Goal: Task Accomplishment & Management: Use online tool/utility

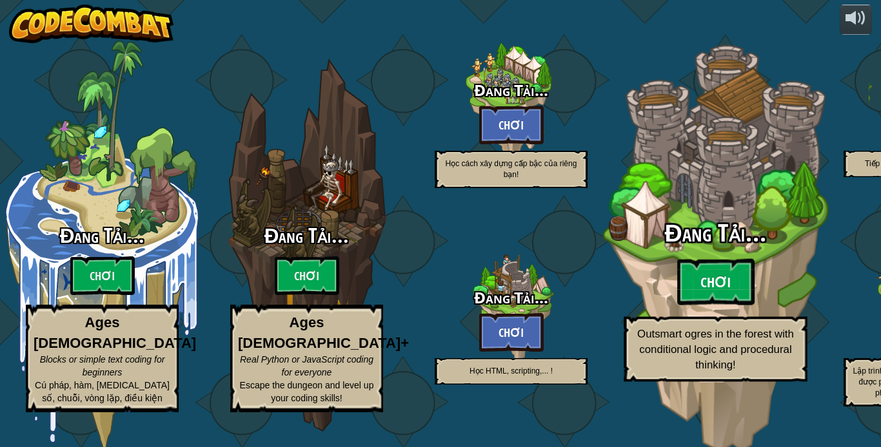
select select "vi"
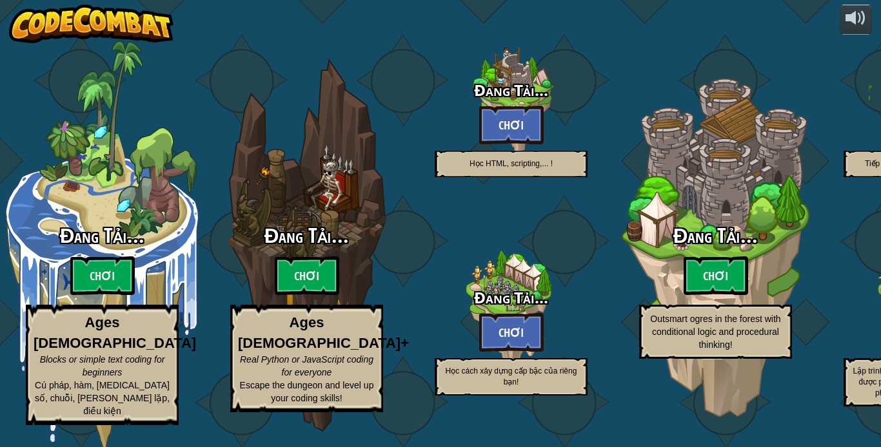
select select "vi"
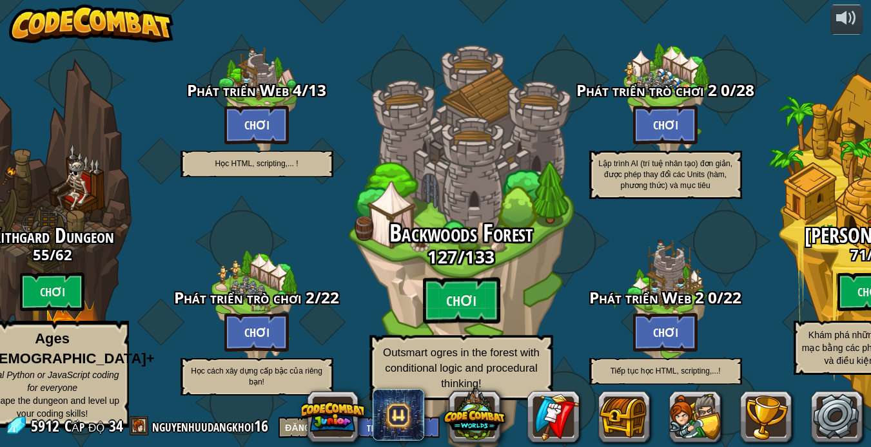
click at [498, 240] on span "Backwoods Forest" at bounding box center [461, 234] width 144 height 34
select select "vi"
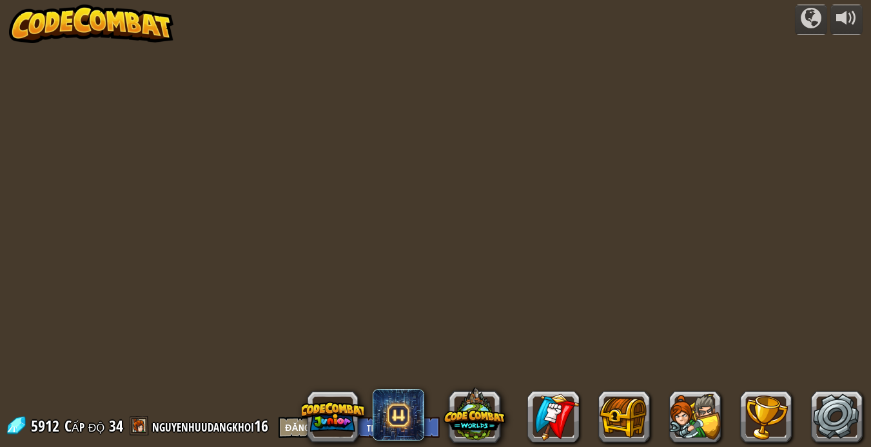
select select "vi"
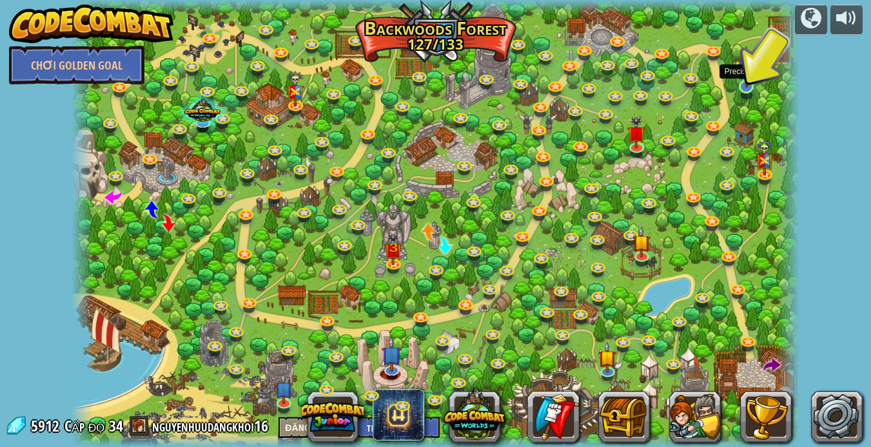
click at [743, 73] on img at bounding box center [746, 67] width 18 height 42
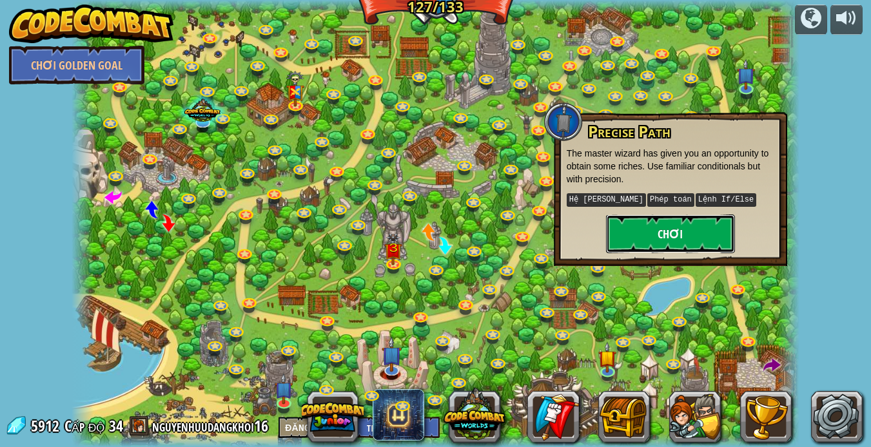
click at [691, 228] on button "Chơi" at bounding box center [670, 234] width 129 height 39
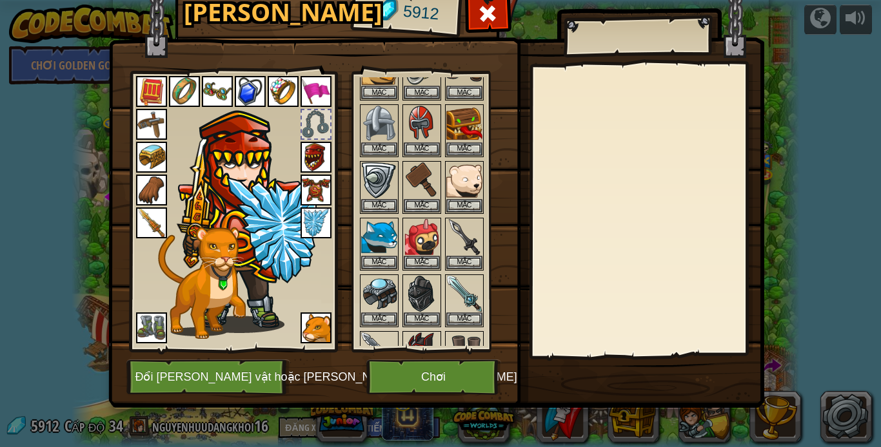
scroll to position [580, 0]
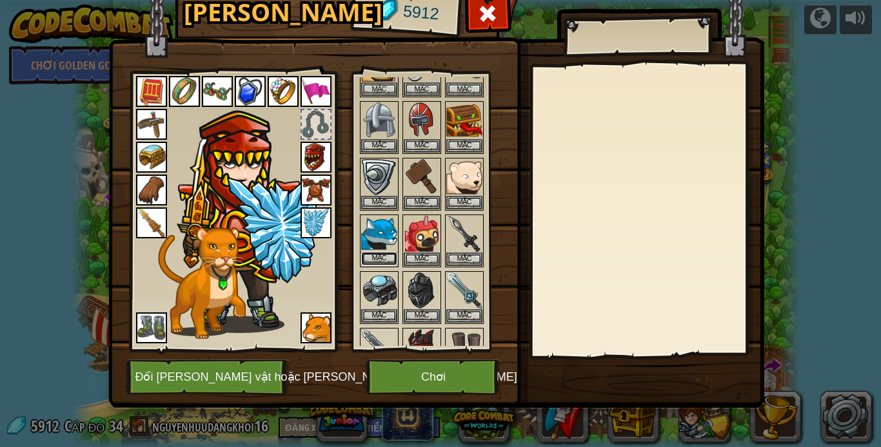
click at [386, 258] on button "Mặc" at bounding box center [379, 259] width 36 height 14
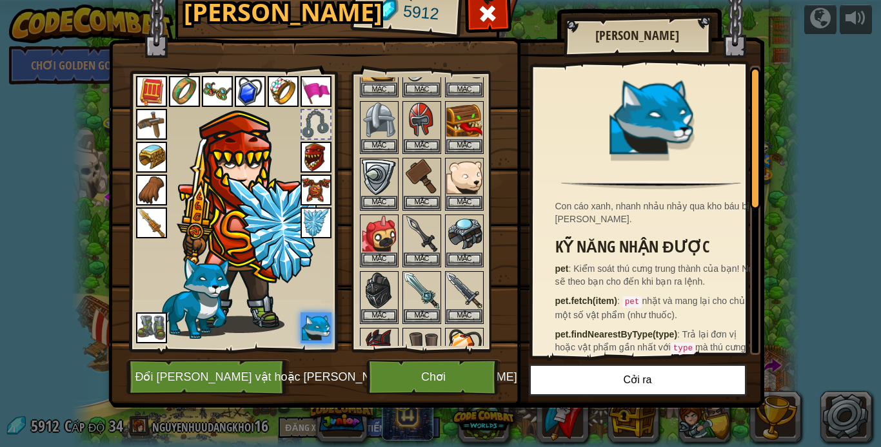
click at [311, 171] on img at bounding box center [315, 157] width 31 height 31
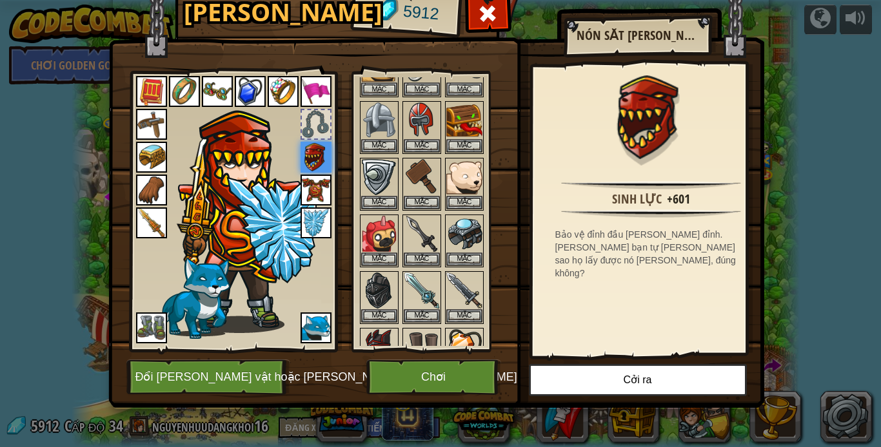
click at [321, 186] on img at bounding box center [315, 190] width 31 height 31
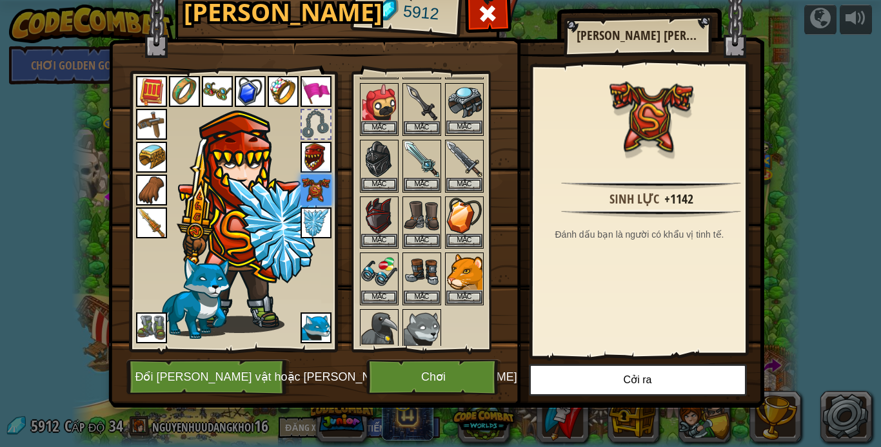
scroll to position [709, 0]
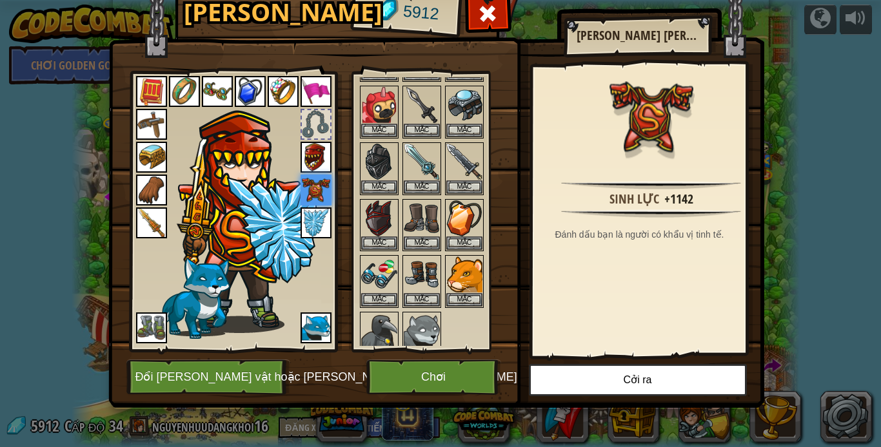
click at [369, 217] on img at bounding box center [379, 218] width 36 height 36
click at [377, 217] on img at bounding box center [379, 218] width 36 height 36
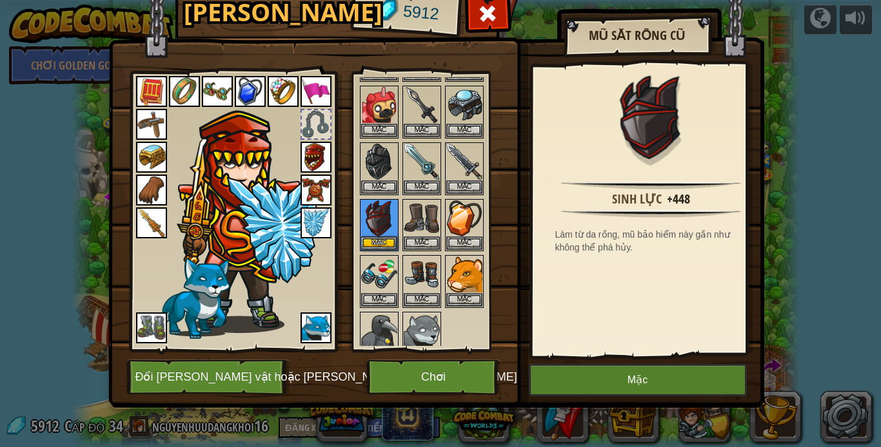
click at [322, 161] on img at bounding box center [315, 157] width 31 height 31
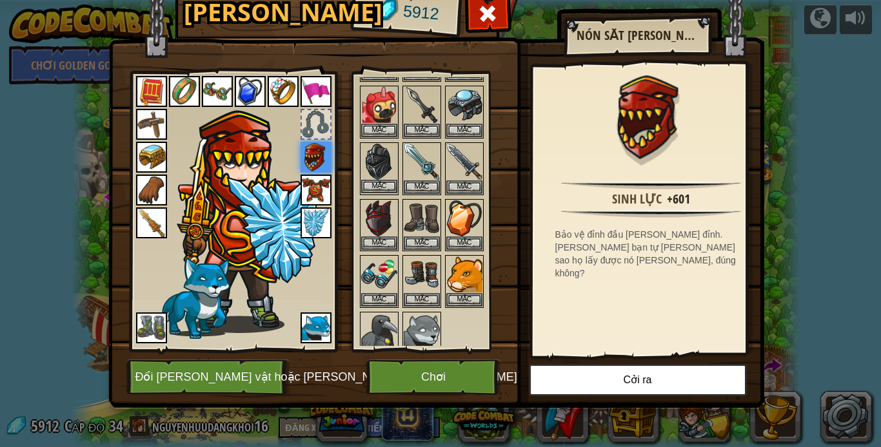
click at [387, 171] on img at bounding box center [379, 162] width 36 height 36
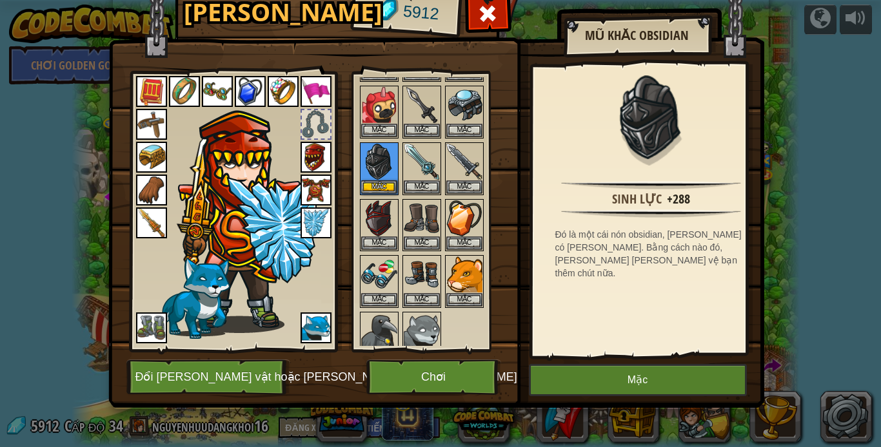
click at [188, 88] on img at bounding box center [184, 91] width 31 height 31
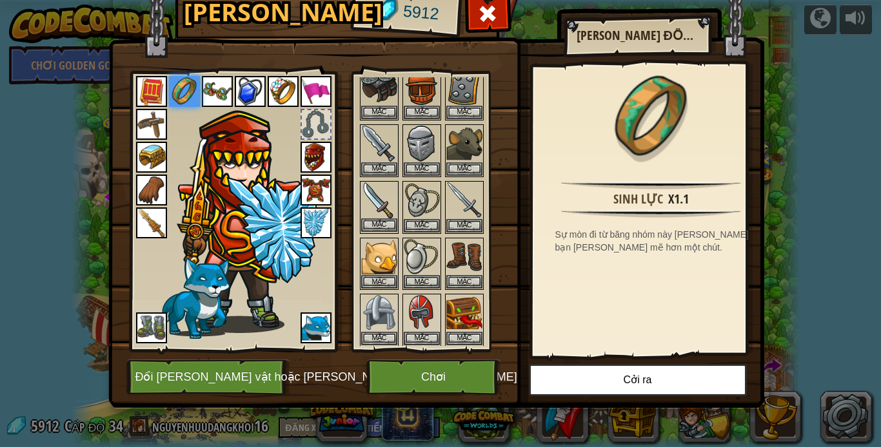
scroll to position [387, 0]
click at [374, 197] on img at bounding box center [379, 201] width 36 height 36
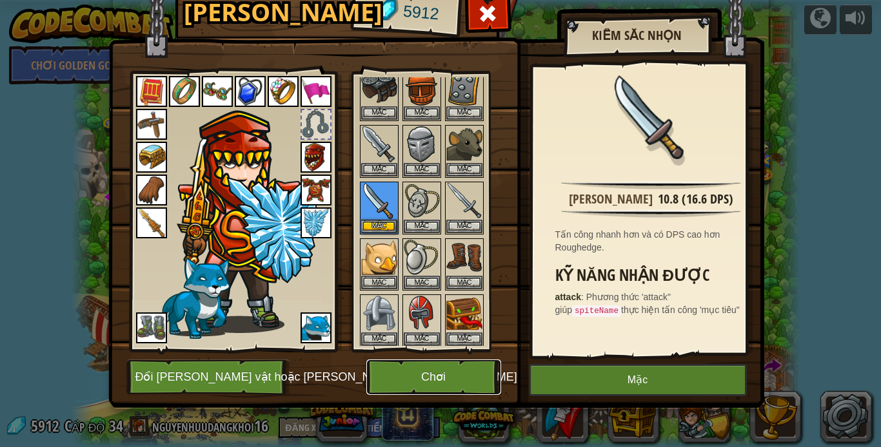
click at [442, 370] on button "Chơi" at bounding box center [433, 377] width 135 height 35
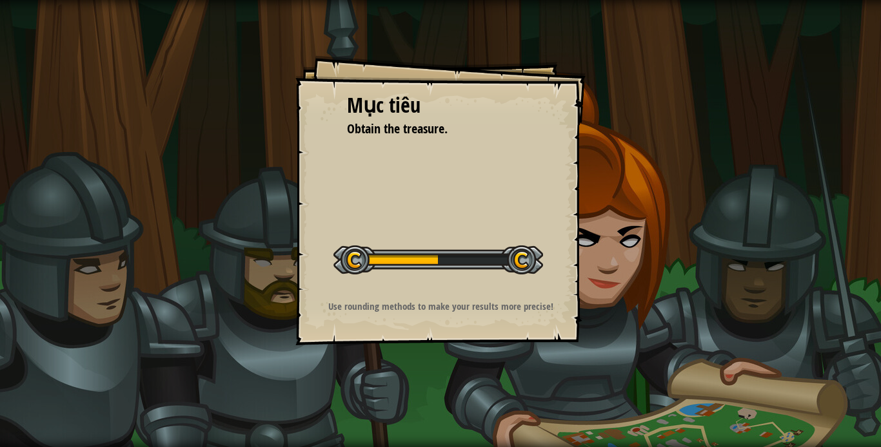
drag, startPoint x: 708, startPoint y: 17, endPoint x: 563, endPoint y: 67, distance: 154.1
click at [563, 67] on div "Mục [PERSON_NAME] Obtain the treasure. Bắt đầu màn [PERSON_NAME] kết nối được v…" at bounding box center [440, 200] width 290 height 290
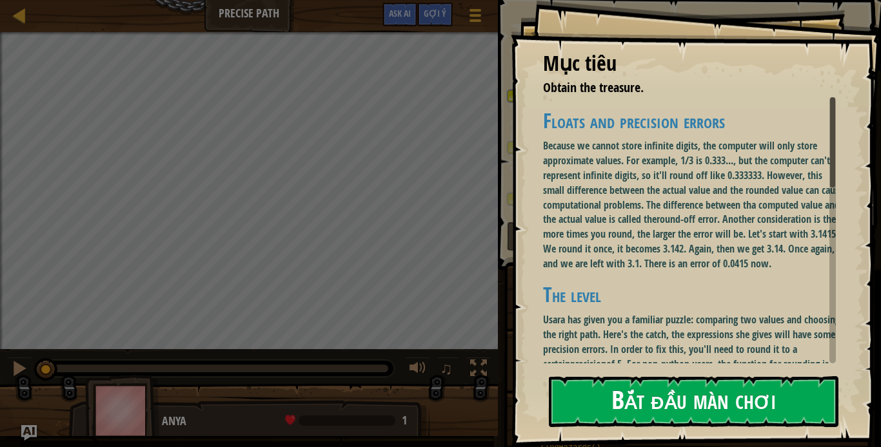
click at [644, 231] on div "Mục [PERSON_NAME] Obtain the treasure. Floats and precision errors Because we c…" at bounding box center [696, 223] width 370 height 447
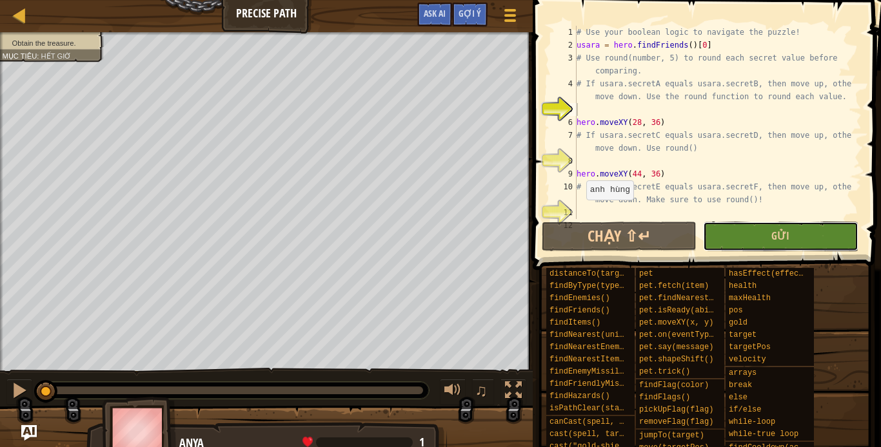
click at [761, 244] on button "Gửi" at bounding box center [780, 237] width 155 height 30
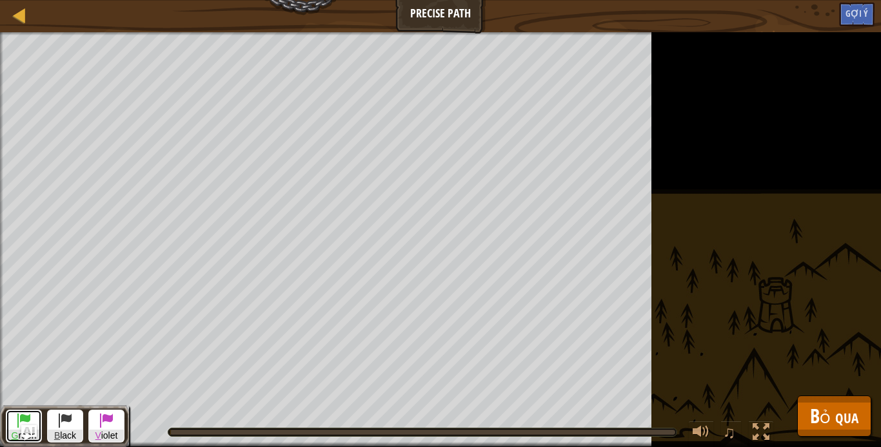
click at [17, 421] on span at bounding box center [23, 420] width 15 height 15
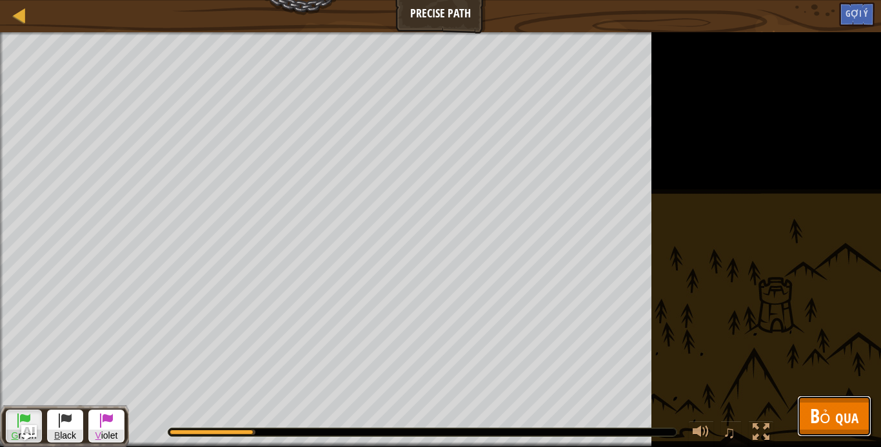
click at [852, 412] on span "Bỏ qua" at bounding box center [834, 416] width 48 height 26
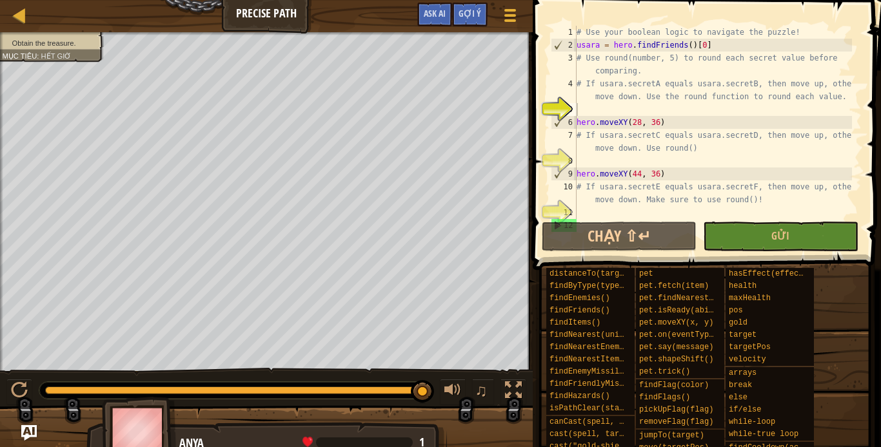
type textarea "# If usara.secretE equals usara.secretF, then move up, otherwise move down. Mak…"
click at [577, 186] on div "# Use your boolean logic to navigate the puzzle! usara = hero . findFriends ( )…" at bounding box center [713, 135] width 278 height 219
click at [17, 384] on div at bounding box center [19, 390] width 17 height 17
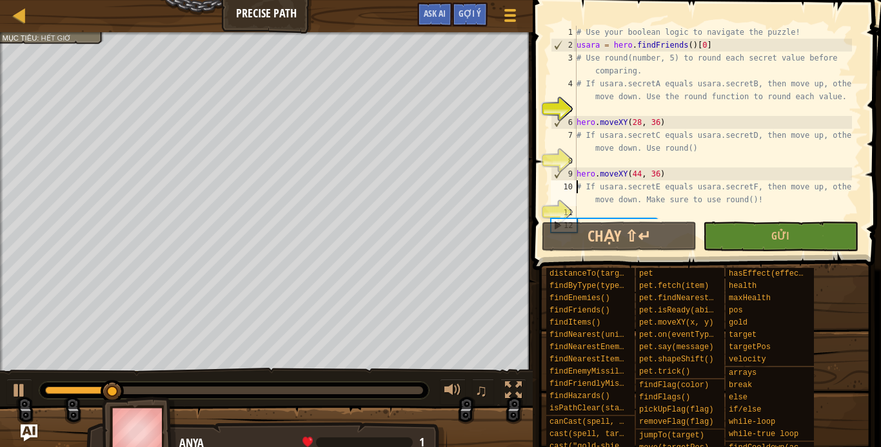
click at [30, 436] on img "Ask AI" at bounding box center [29, 433] width 17 height 17
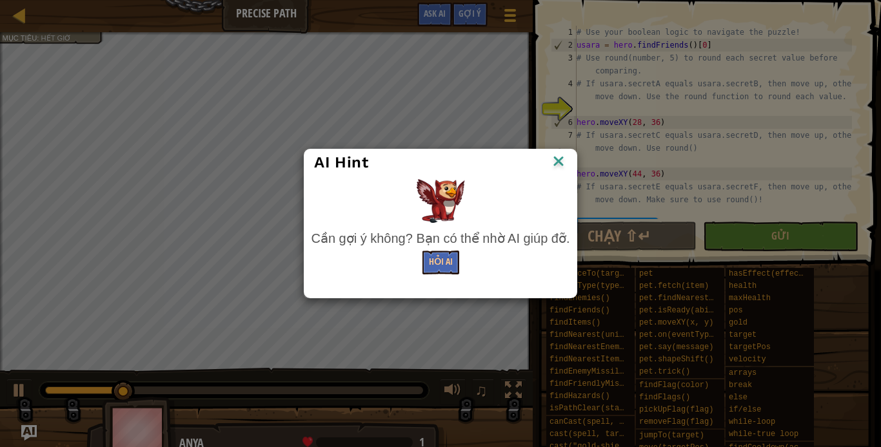
click at [420, 262] on div "Hỏi AI" at bounding box center [440, 263] width 259 height 24
click at [435, 256] on button "Hỏi AI" at bounding box center [440, 263] width 37 height 24
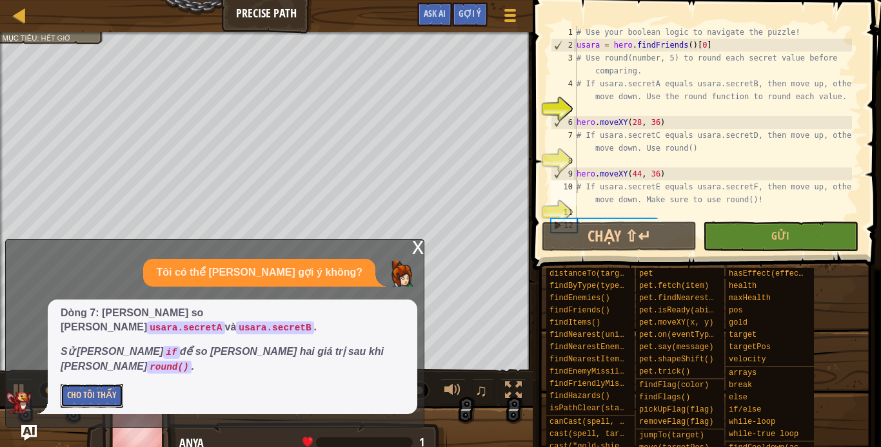
click at [76, 393] on button "Cho Tôi Thấy" at bounding box center [92, 396] width 63 height 24
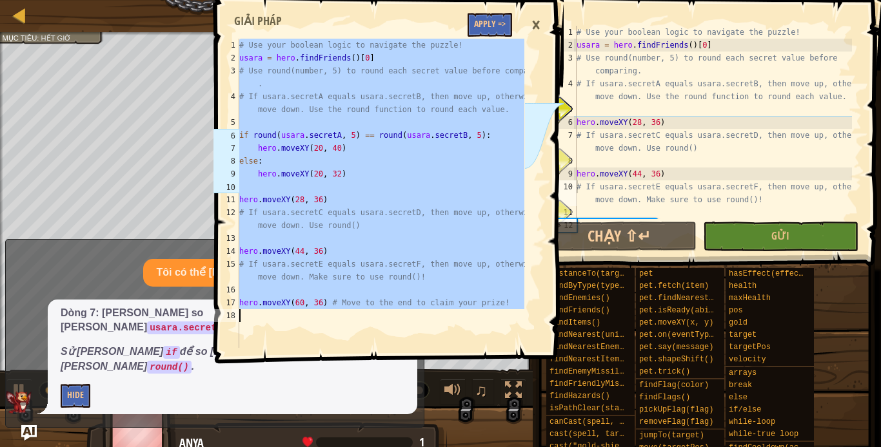
drag, startPoint x: 240, startPoint y: 44, endPoint x: 297, endPoint y: 361, distance: 322.2
click at [297, 351] on div "# Use your boolean logic to navigate the puzzle! 1 2 3 4 5 6 7 8 9 10 11 12 13 …" at bounding box center [387, 178] width 352 height 345
type textarea "hero.moveXY(60, 36) # Move to the end to claim your prize!"
click at [539, 20] on div "×" at bounding box center [536, 25] width 22 height 30
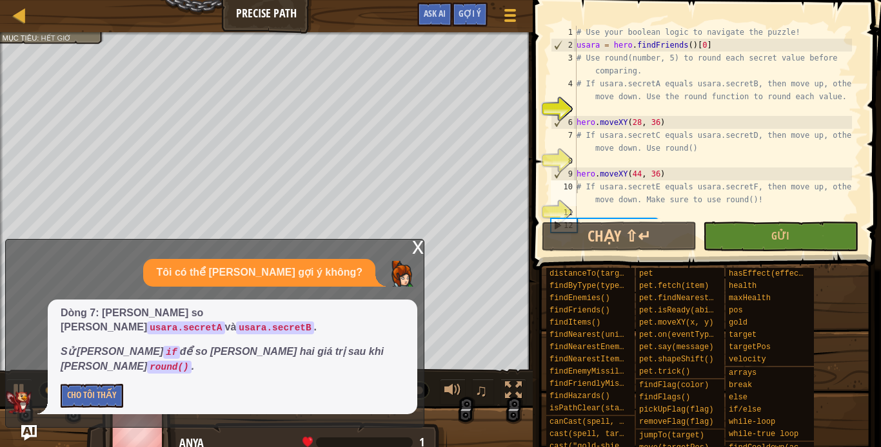
click at [411, 276] on div "x Tôi có thể [PERSON_NAME] gợi ý không? Dòng 7: [PERSON_NAME] so [PERSON_NAME].…" at bounding box center [214, 333] width 419 height 189
click at [416, 253] on div "x" at bounding box center [418, 246] width 12 height 13
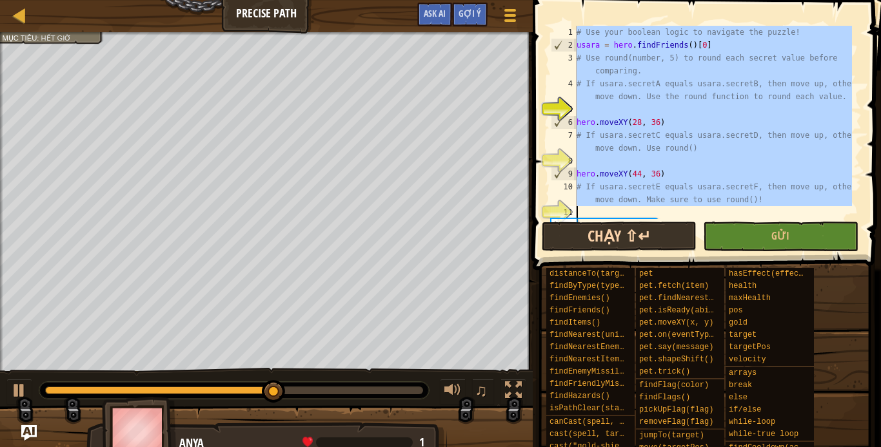
scroll to position [26, 0]
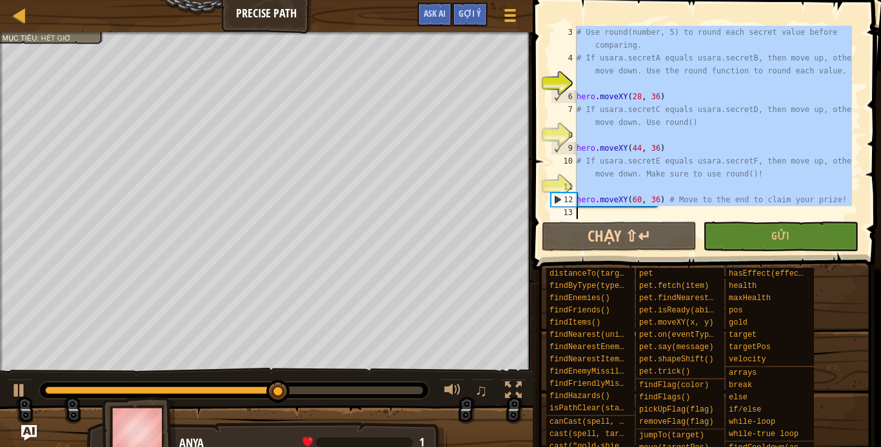
drag, startPoint x: 577, startPoint y: 33, endPoint x: 587, endPoint y: 260, distance: 227.8
click at [587, 260] on div "Gợi ý # Use your boolean logic to navigate the puzzle! 3 4 5 6 7 8 9 10 11 12 1…" at bounding box center [705, 220] width 352 height 441
type textarea "hero.moveXY(60, 36) # Move to the end to claim your prize!"
paste textarea
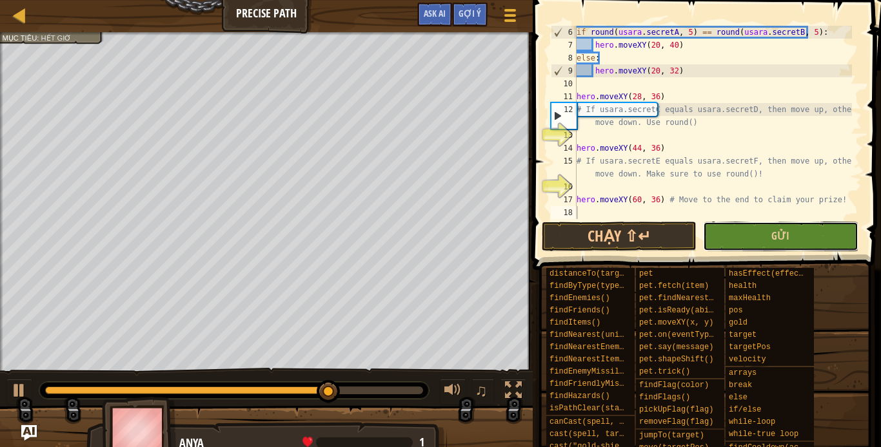
click at [760, 243] on button "Gửi" at bounding box center [780, 237] width 155 height 30
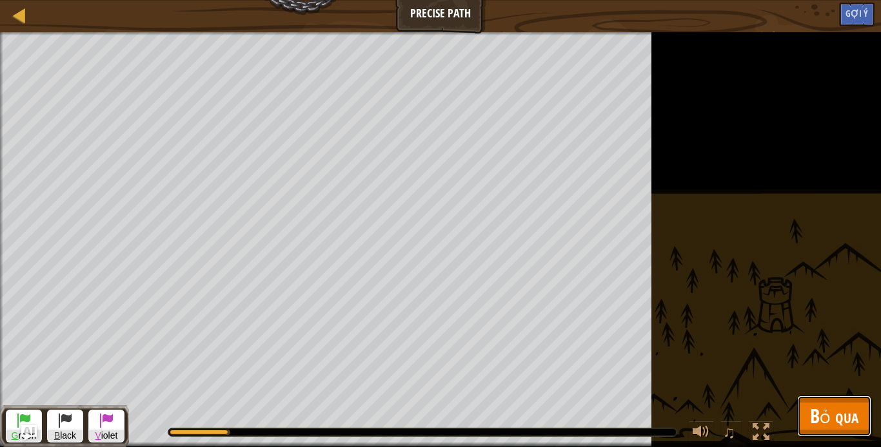
click at [855, 411] on span "Bỏ qua" at bounding box center [834, 416] width 48 height 26
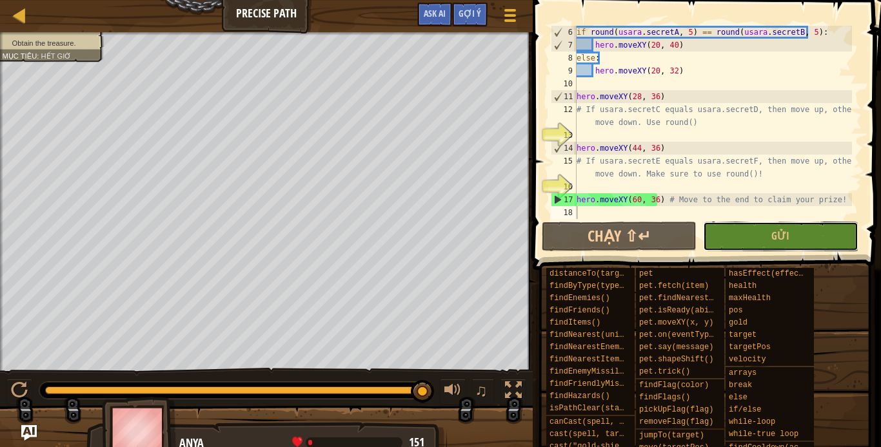
click at [818, 226] on button "Gửi" at bounding box center [780, 237] width 155 height 30
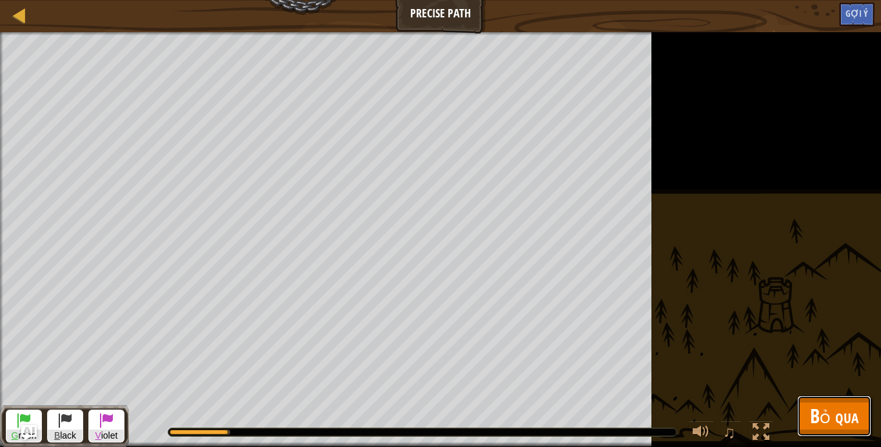
click at [844, 418] on span "Bỏ qua" at bounding box center [834, 416] width 48 height 26
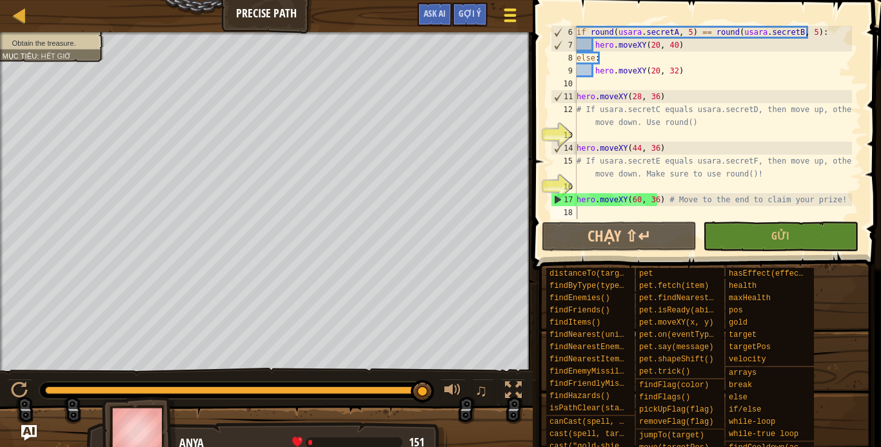
click at [503, 14] on div at bounding box center [509, 15] width 17 height 19
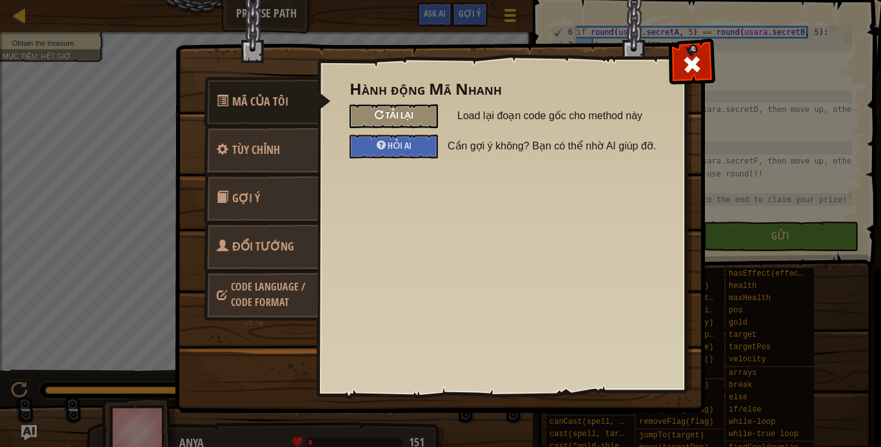
click at [402, 113] on span "Tải lại" at bounding box center [400, 115] width 28 height 12
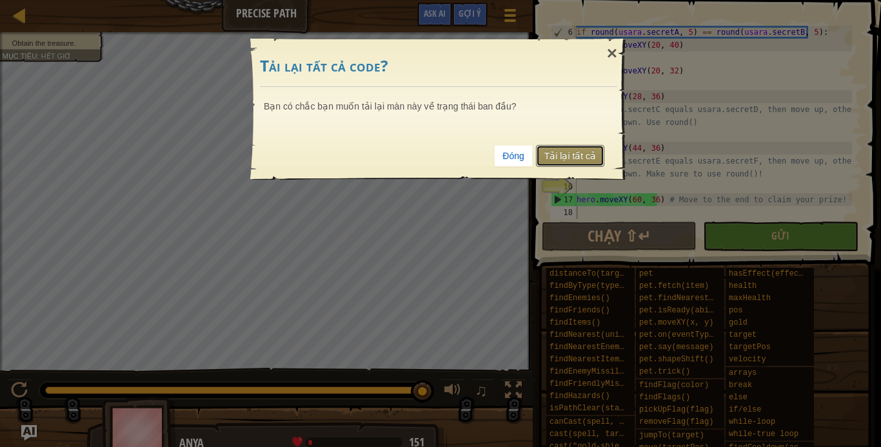
click at [583, 148] on link "Tải lại tất cả" at bounding box center [570, 156] width 68 height 22
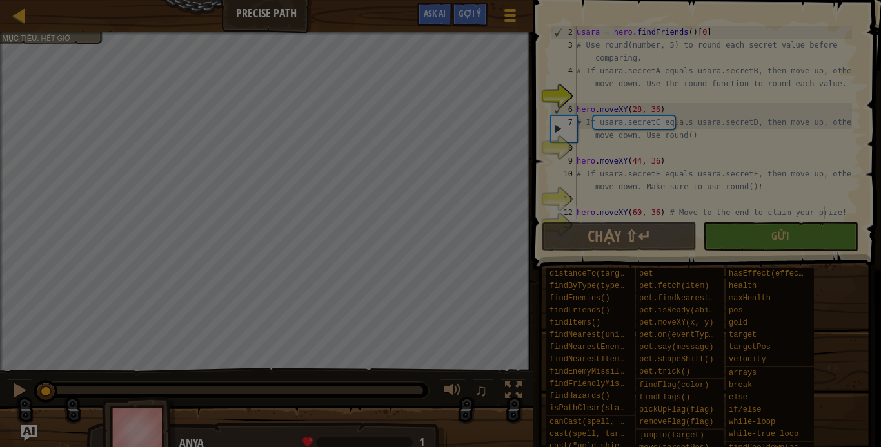
type textarea "hero.moveXY(60, 36) # Move to the end to claim your prize!"
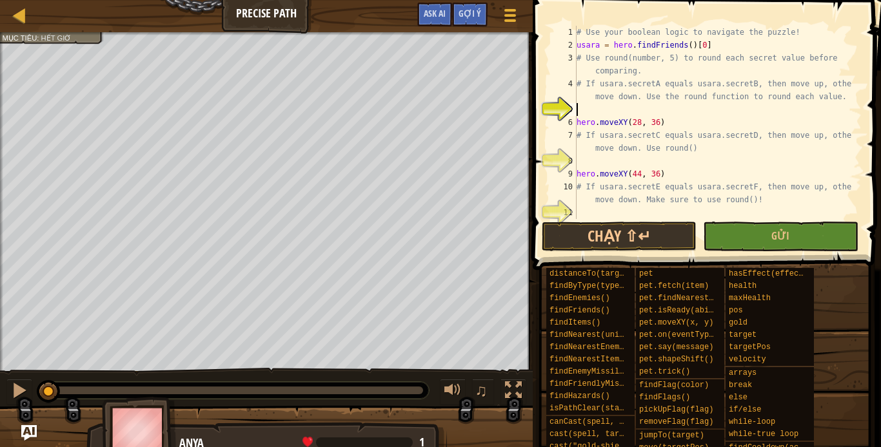
scroll to position [6, 0]
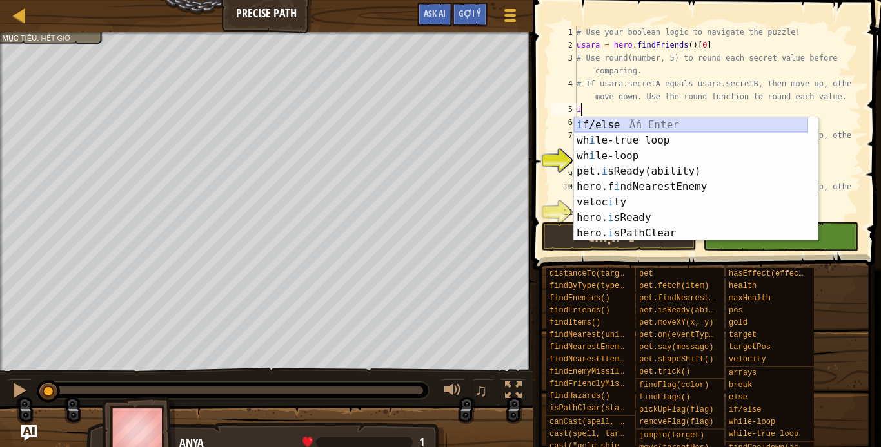
click at [652, 121] on div "i f/else Ấn Enter wh i le-true loop Ấn Enter wh i le-loop Ấn Enter pet. i sRead…" at bounding box center [691, 194] width 234 height 155
type textarea "if enemy:"
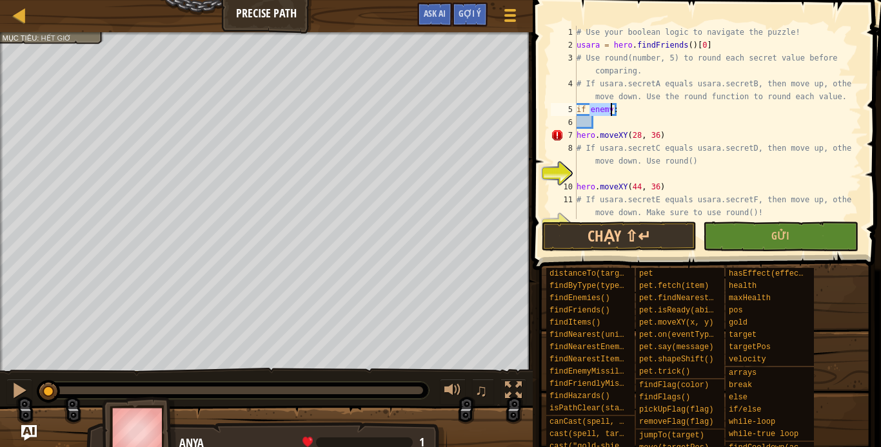
click at [620, 123] on div "# Use your boolean logic to navigate the puzzle! usara = hero . findFriends ( )…" at bounding box center [713, 135] width 278 height 219
click at [609, 108] on div "# Use your boolean logic to navigate the puzzle! usara = hero . findFriends ( )…" at bounding box center [713, 135] width 278 height 219
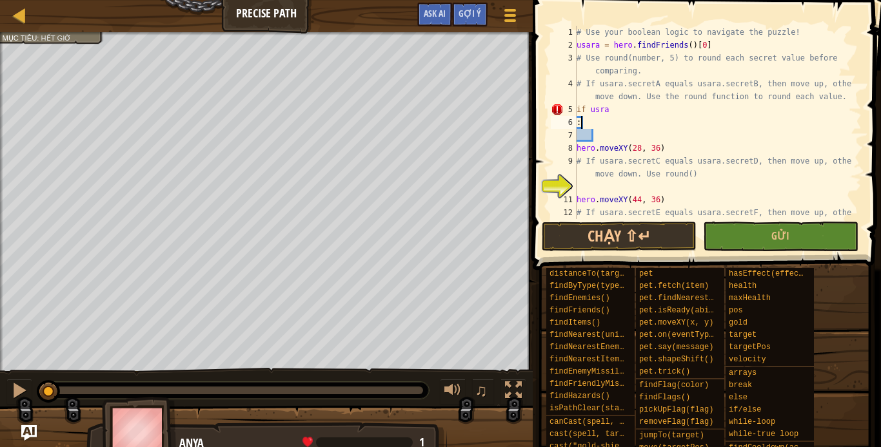
click at [608, 121] on div "# Use your boolean logic to navigate the puzzle! usara = hero . findFriends ( )…" at bounding box center [713, 142] width 278 height 232
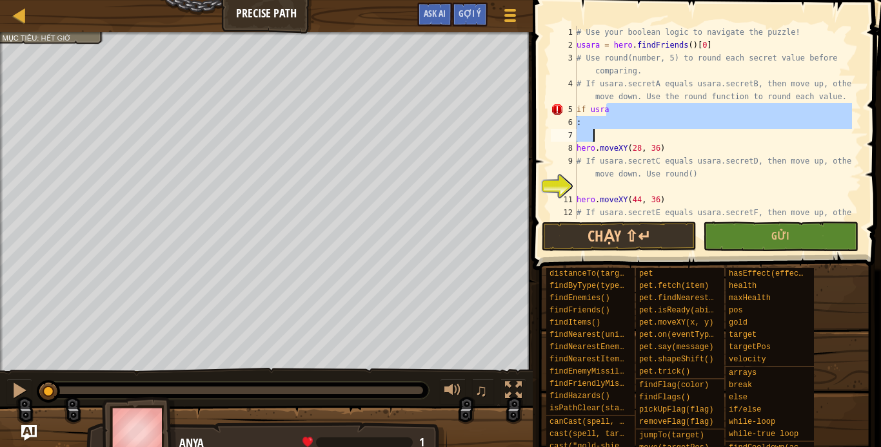
drag, startPoint x: 611, startPoint y: 112, endPoint x: 596, endPoint y: 132, distance: 25.3
click at [596, 132] on div "# Use your boolean logic to navigate the puzzle! usara = hero . findFriends ( )…" at bounding box center [713, 142] width 278 height 232
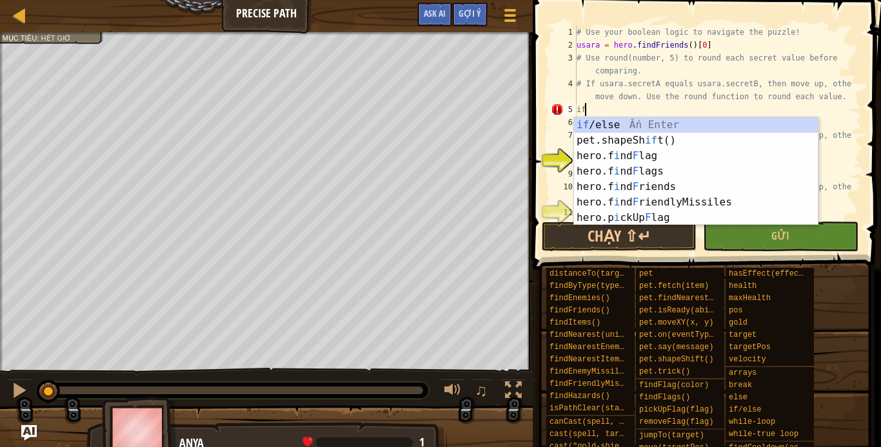
type textarea "i"
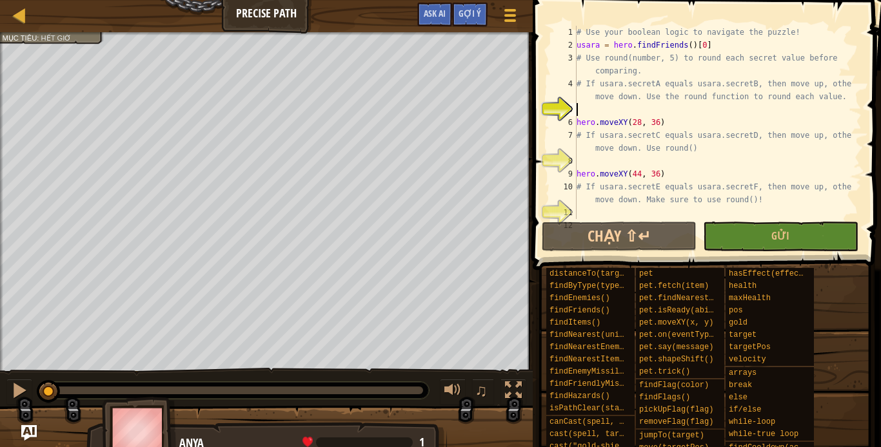
type textarea "i"
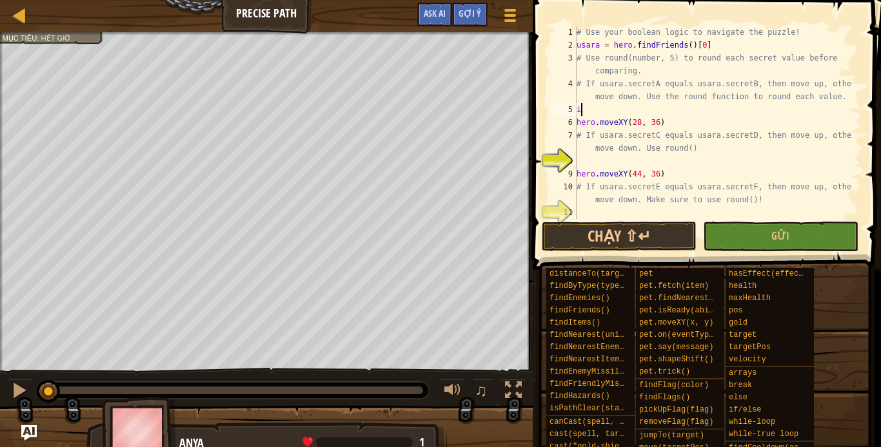
click at [673, 108] on div "# Use your boolean logic to navigate the puzzle! usara = hero . findFriends ( )…" at bounding box center [713, 135] width 278 height 219
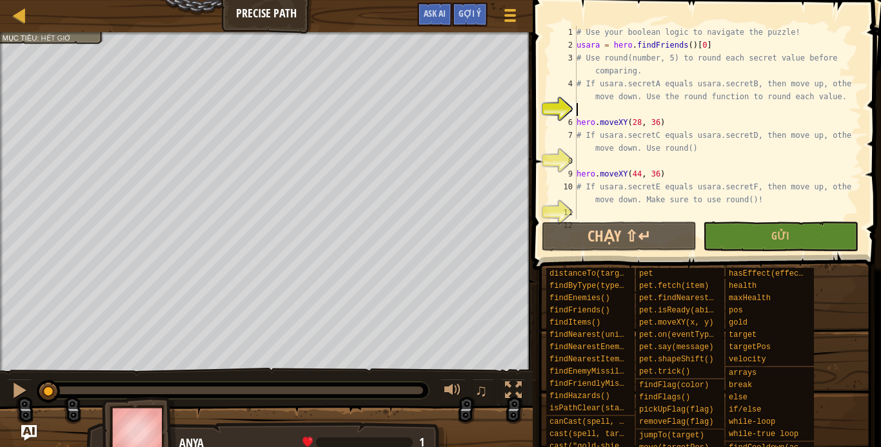
click at [590, 160] on div "# Use your boolean logic to navigate the puzzle! usara = hero . findFriends ( )…" at bounding box center [713, 135] width 278 height 219
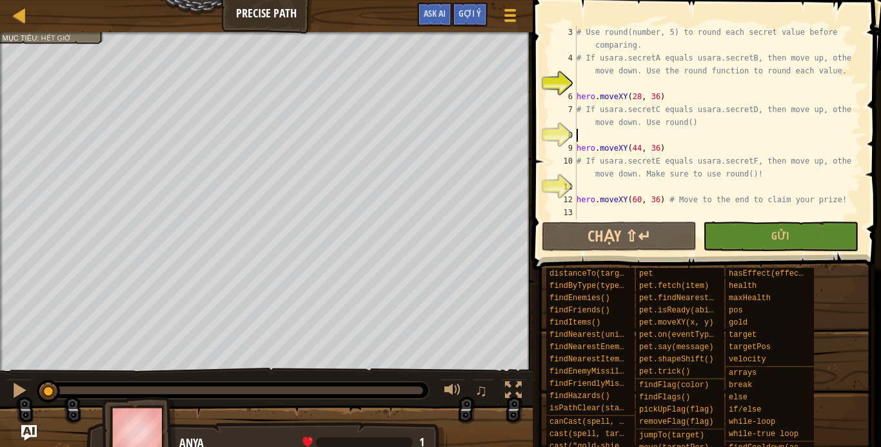
scroll to position [0, 0]
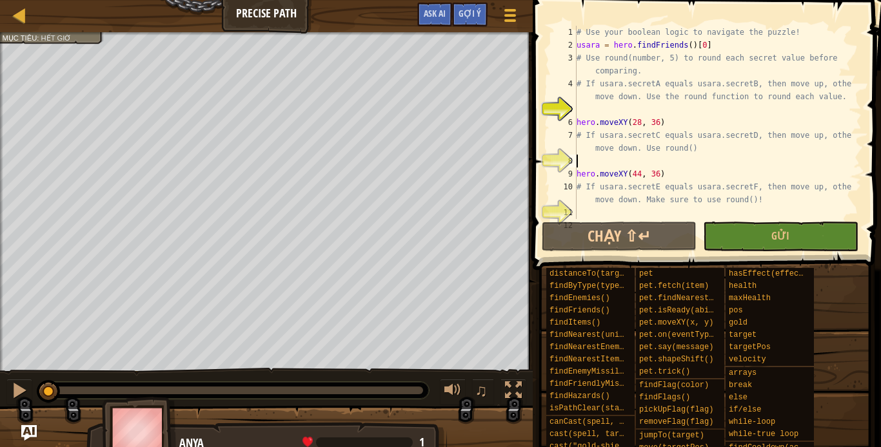
click at [585, 105] on div "# Use your boolean logic to navigate the puzzle! usara = hero . findFriends ( )…" at bounding box center [713, 135] width 278 height 219
type textarea "i"
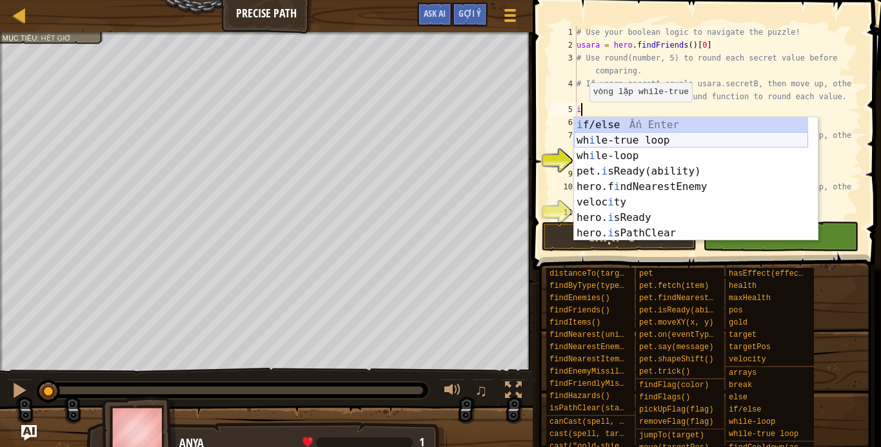
click at [620, 139] on div "i f/else Ấn Enter wh i le-true loop Ấn Enter wh i le-loop Ấn Enter pet. i sRead…" at bounding box center [691, 194] width 234 height 155
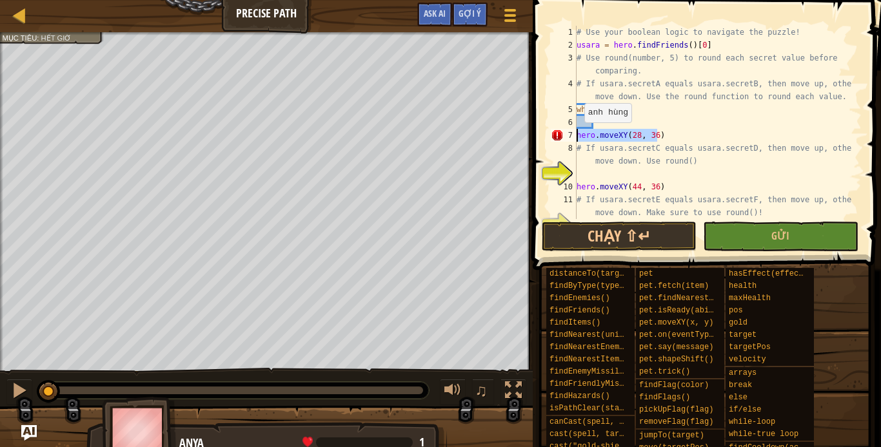
drag, startPoint x: 657, startPoint y: 137, endPoint x: 574, endPoint y: 135, distance: 82.5
click at [574, 135] on div "1 2 3 4 5 6 7 8 9 10 11 12 # Use your boolean logic to navigate the puzzle! usa…" at bounding box center [704, 122] width 313 height 193
type textarea "hero.moveXY(28, 36)"
drag, startPoint x: 620, startPoint y: 121, endPoint x: 603, endPoint y: 120, distance: 17.5
click at [598, 120] on div "# Use your boolean logic to navigate the puzzle! usara = hero . findFriends ( )…" at bounding box center [713, 135] width 278 height 219
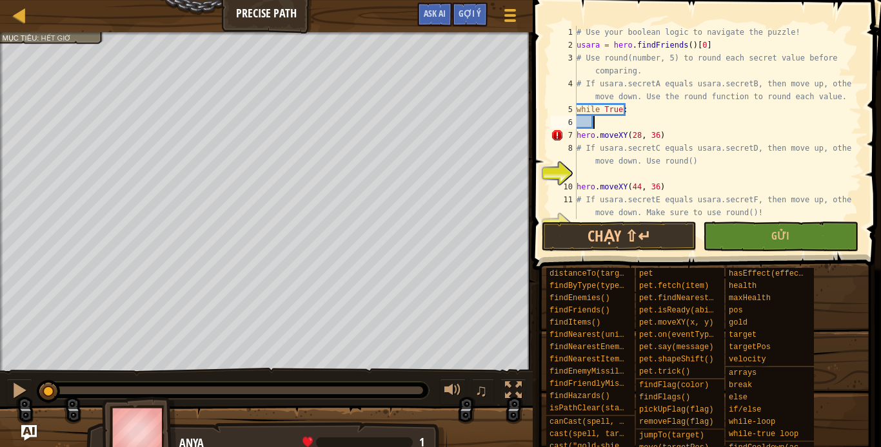
paste textarea "hero.moveXY(28, 36)"
drag, startPoint x: 660, startPoint y: 135, endPoint x: 576, endPoint y: 134, distance: 84.5
click at [576, 134] on div "hero.moveXY(28, 36) 1 2 3 4 5 6 7 8 9 10 11 12 # Use your boolean logic to navi…" at bounding box center [704, 122] width 313 height 193
type textarea "hero.moveXY(28, 36)"
click at [580, 177] on div "# Use your boolean logic to navigate the puzzle! usara = hero . findFriends ( )…" at bounding box center [713, 135] width 278 height 219
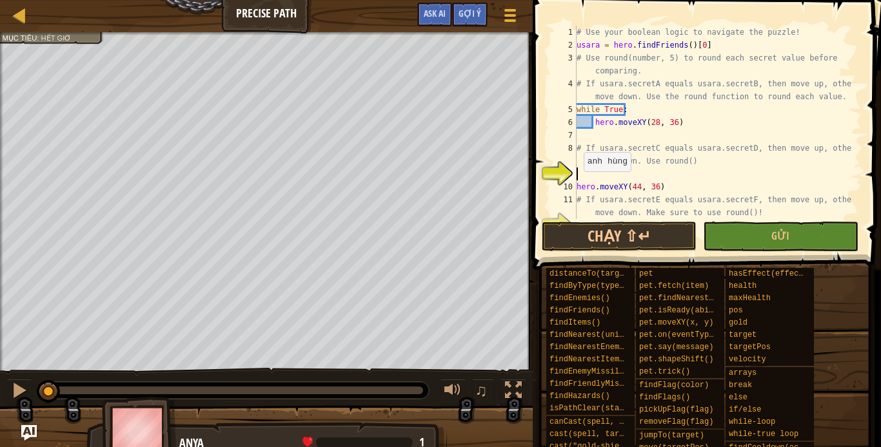
type textarea "w"
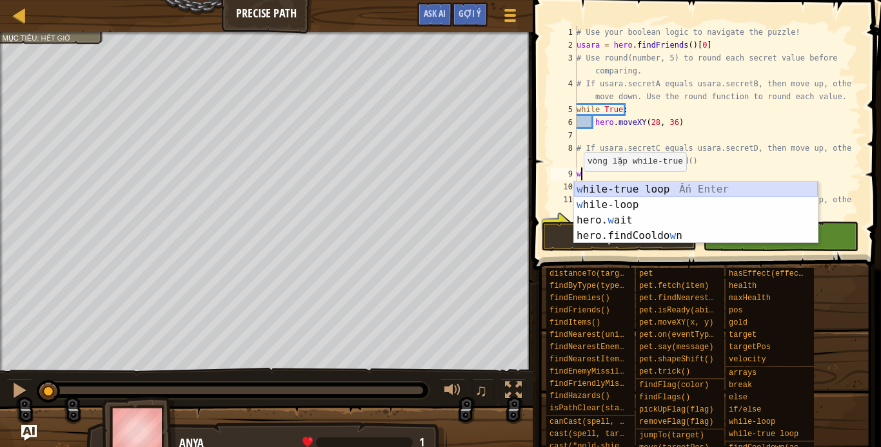
click at [581, 193] on div "w [PERSON_NAME]-true loop Ấn Enter w [PERSON_NAME]-loop Ấn Enter hero. w ait Ấn…" at bounding box center [696, 228] width 244 height 93
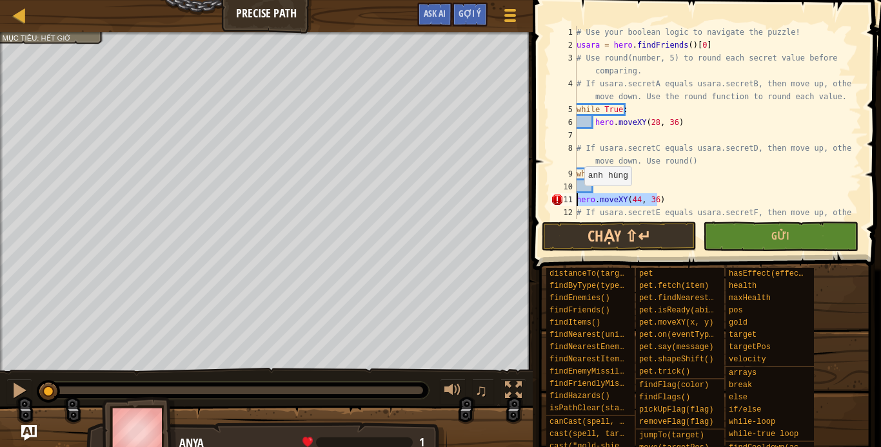
drag, startPoint x: 656, startPoint y: 199, endPoint x: 565, endPoint y: 200, distance: 90.3
click at [565, 200] on div "1 2 3 4 5 6 7 8 9 10 11 12 # Use your boolean logic to navigate the puzzle! usa…" at bounding box center [704, 122] width 313 height 193
type textarea "hero.moveXY(44, 36)"
click at [507, 12] on div at bounding box center [509, 15] width 17 height 19
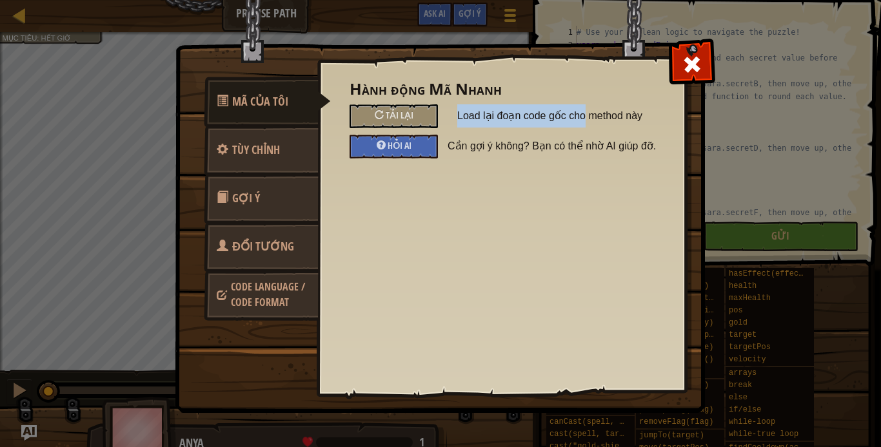
drag, startPoint x: 454, startPoint y: 117, endPoint x: 586, endPoint y: 114, distance: 131.5
click at [584, 115] on div "Load lại đoạn code gốc cho method này" at bounding box center [554, 115] width 215 height 23
click at [689, 60] on span at bounding box center [691, 64] width 21 height 21
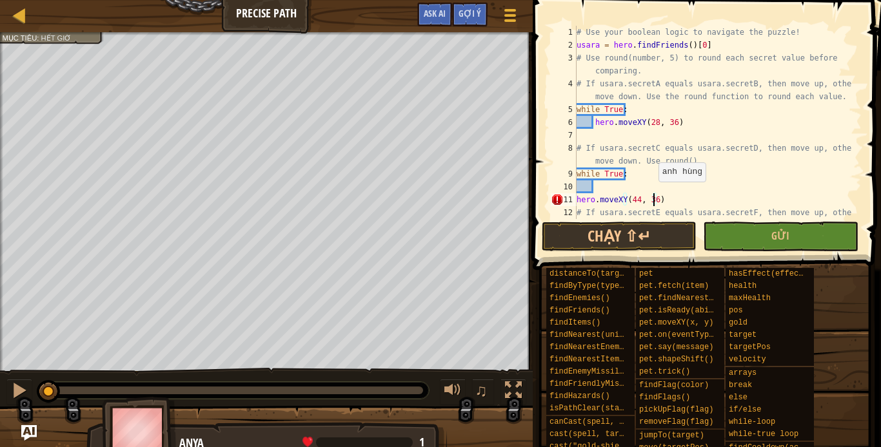
click at [652, 195] on div "# Use your boolean logic to navigate the puzzle! usara = hero . findFriends ( )…" at bounding box center [713, 142] width 278 height 232
drag, startPoint x: 671, startPoint y: 197, endPoint x: 573, endPoint y: 200, distance: 98.0
click at [573, 200] on div "hero.moveXY(44, 36) 1 2 3 4 5 6 7 8 9 10 11 12 # Use your boolean logic to navi…" at bounding box center [704, 122] width 313 height 193
drag, startPoint x: 617, startPoint y: 185, endPoint x: 598, endPoint y: 188, distance: 19.0
click at [598, 188] on div "# Use your boolean logic to navigate the puzzle! usara = hero . findFriends ( )…" at bounding box center [713, 142] width 278 height 232
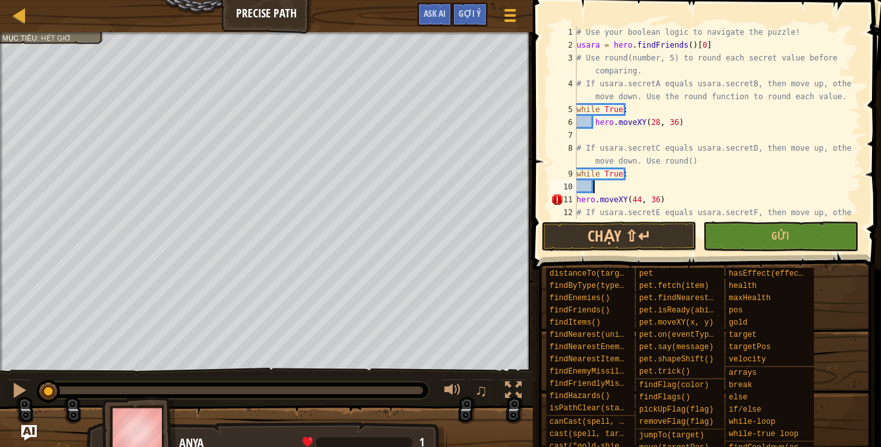
paste textarea "hero.moveXY(44, 36)"
drag, startPoint x: 667, startPoint y: 202, endPoint x: 572, endPoint y: 206, distance: 95.5
click at [572, 206] on div "hero.moveXY(44, 36) 1 2 3 4 5 6 7 8 9 10 11 12 # Use your boolean logic to navi…" at bounding box center [704, 122] width 313 height 193
type textarea "hero.moveXY(44, 36)"
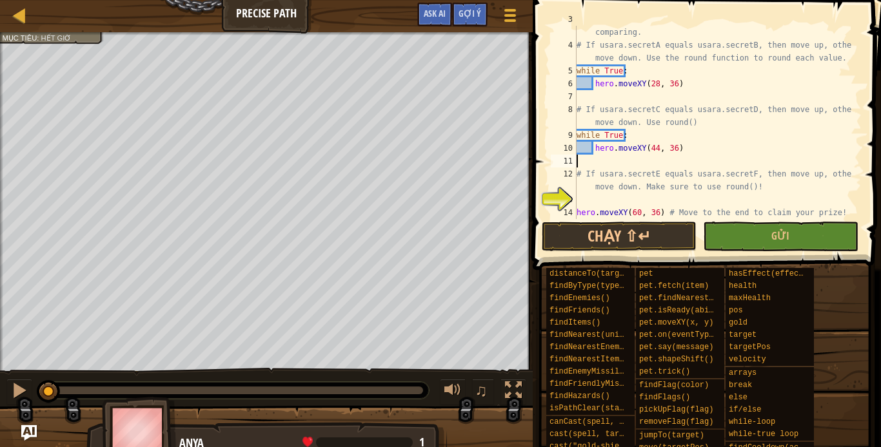
scroll to position [52, 0]
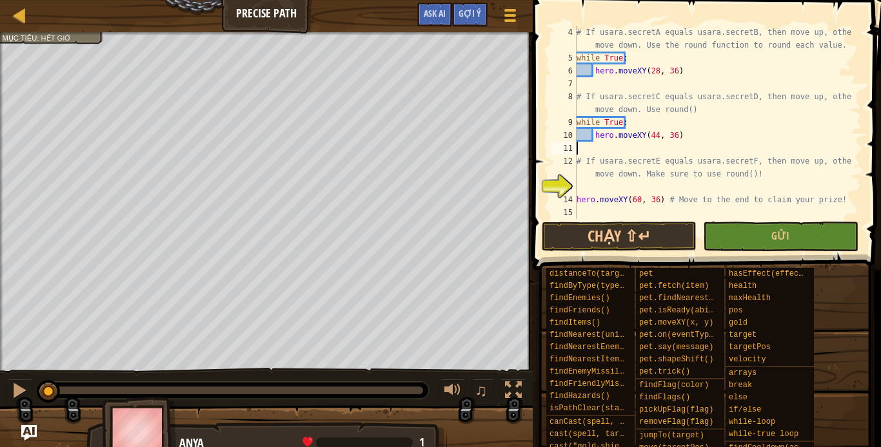
click at [592, 186] on div "# If usara.secretA equals usara.secretB, then move up, otherwise move down. Use…" at bounding box center [713, 142] width 278 height 232
type textarea "w"
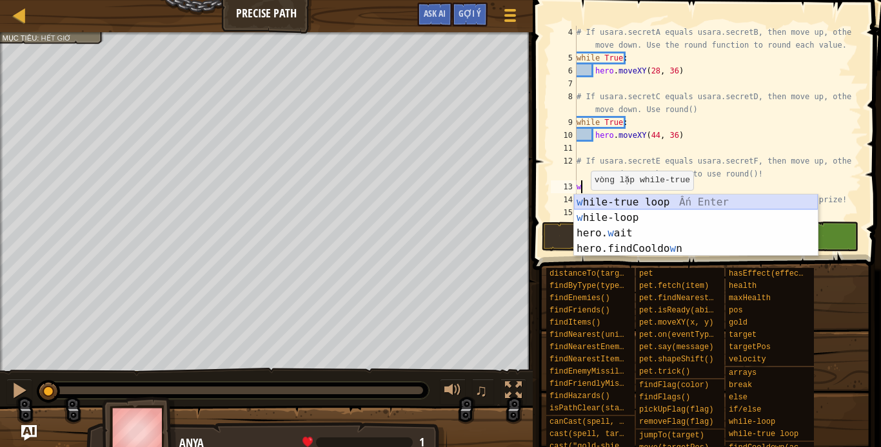
click at [602, 204] on div "w [PERSON_NAME]-true loop Ấn Enter w [PERSON_NAME]-loop Ấn Enter hero. w ait Ấn…" at bounding box center [696, 241] width 244 height 93
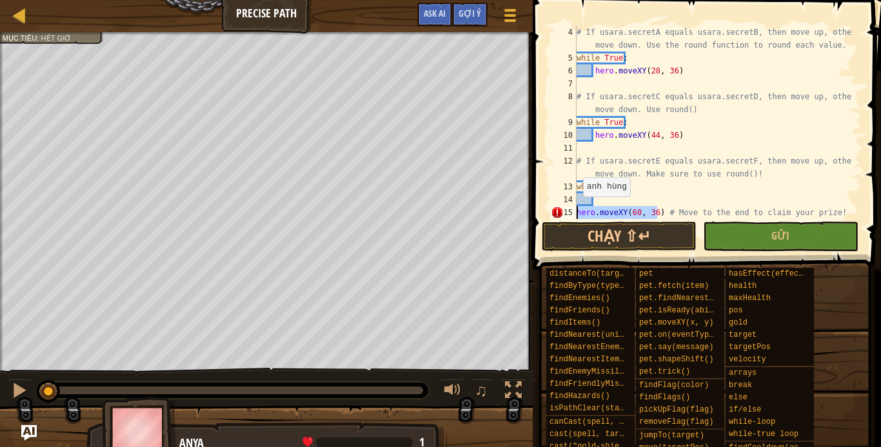
drag, startPoint x: 656, startPoint y: 212, endPoint x: 572, endPoint y: 211, distance: 83.8
click at [572, 211] on div "4 5 6 7 8 9 10 11 12 13 14 15 16 # If usara.secretA equals usara.secretB, then …" at bounding box center [704, 122] width 313 height 193
type textarea "hero.moveXY(60, 36) # Move to the end to claim your prize!"
click at [602, 204] on div "# If usara.secretA equals usara.secretB, then move up, otherwise move down. Use…" at bounding box center [713, 142] width 278 height 232
paste textarea "hero.moveXY(60, 36)"
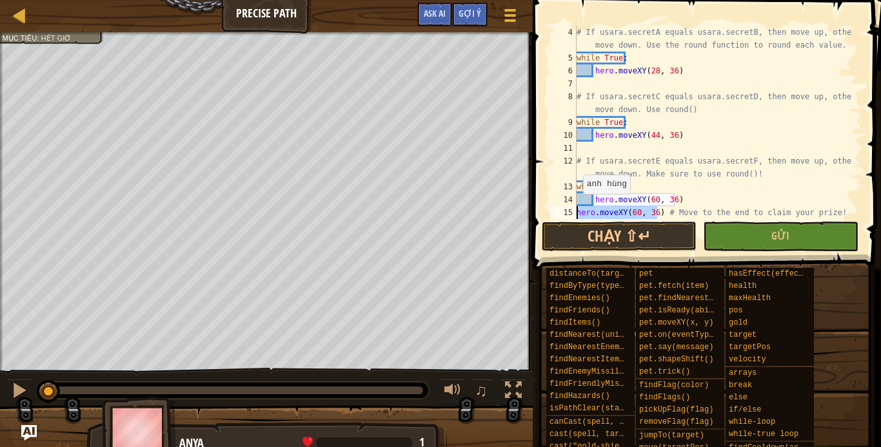
drag, startPoint x: 655, startPoint y: 212, endPoint x: 558, endPoint y: 207, distance: 97.5
click at [558, 207] on div "hero.moveXY(60, 36) 4 5 6 7 8 9 10 11 12 13 14 15 16 # If usara.secretA equals …" at bounding box center [704, 122] width 313 height 193
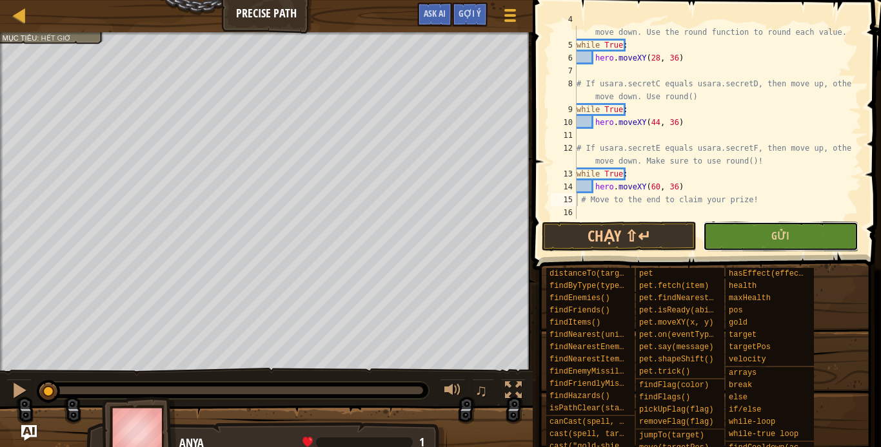
click at [754, 237] on button "Gửi" at bounding box center [780, 237] width 155 height 30
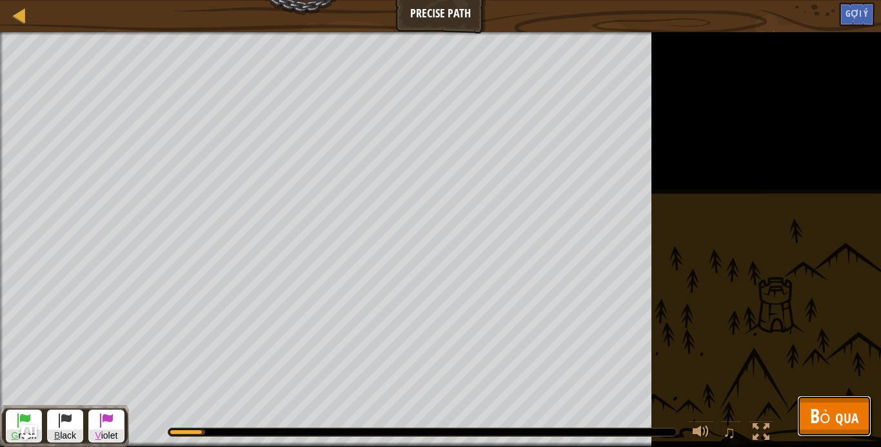
click at [829, 429] on button "Bỏ qua" at bounding box center [834, 416] width 74 height 41
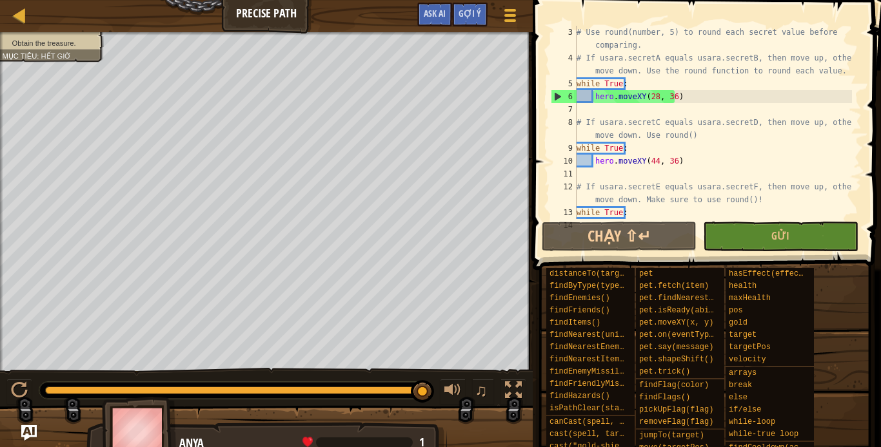
scroll to position [26, 0]
click at [594, 164] on div "# Use round(number, 5) to round each secret value before comparing. # If usara.…" at bounding box center [713, 142] width 278 height 232
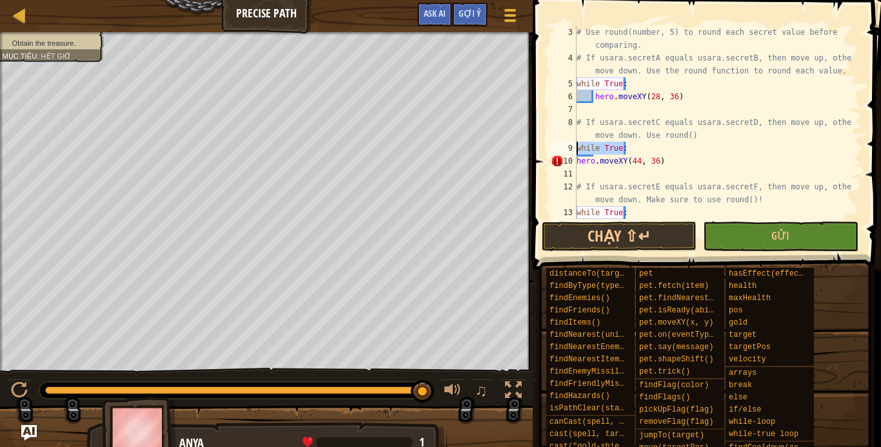
drag, startPoint x: 632, startPoint y: 151, endPoint x: 567, endPoint y: 148, distance: 65.2
click at [567, 148] on div "hero.moveXY(44, 36) 3 4 5 6 7 8 9 10 11 12 13 14 # Use round(number, 5) to roun…" at bounding box center [704, 122] width 313 height 193
type textarea "while True:"
drag, startPoint x: 638, startPoint y: 83, endPoint x: 559, endPoint y: 83, distance: 78.6
click at [559, 83] on div "3 4 5 6 7 8 9 10 11 12 13 14 # Use round(number, 5) to round each secret value …" at bounding box center [704, 122] width 313 height 193
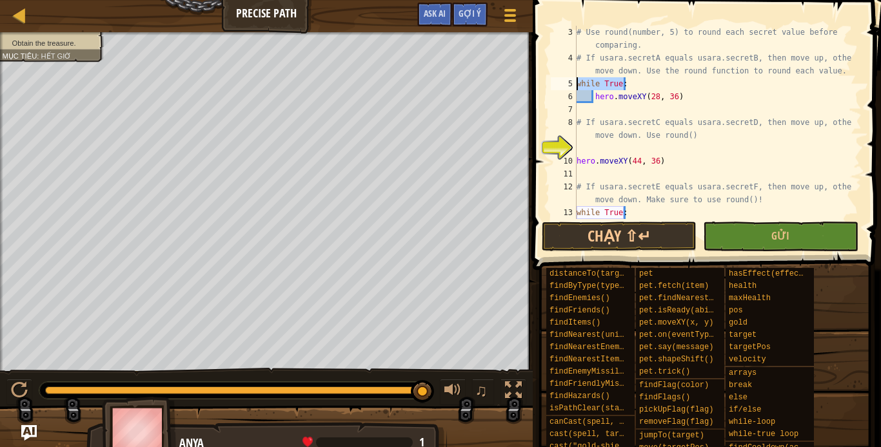
type textarea "while True:"
click at [594, 96] on div "# Use round(number, 5) to round each secret value before comparing. # If usara.…" at bounding box center [713, 142] width 278 height 232
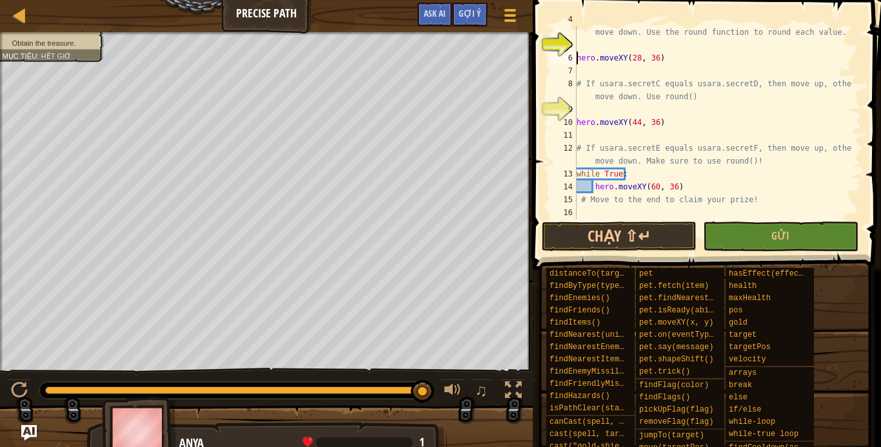
scroll to position [64, 0]
click at [596, 185] on div "# If usara.secretA equals usara.secretB, then move up, otherwise move down. Use…" at bounding box center [713, 129] width 278 height 232
click at [594, 186] on div "# If usara.secretA equals usara.secretB, then move up, otherwise move down. Use…" at bounding box center [713, 129] width 278 height 232
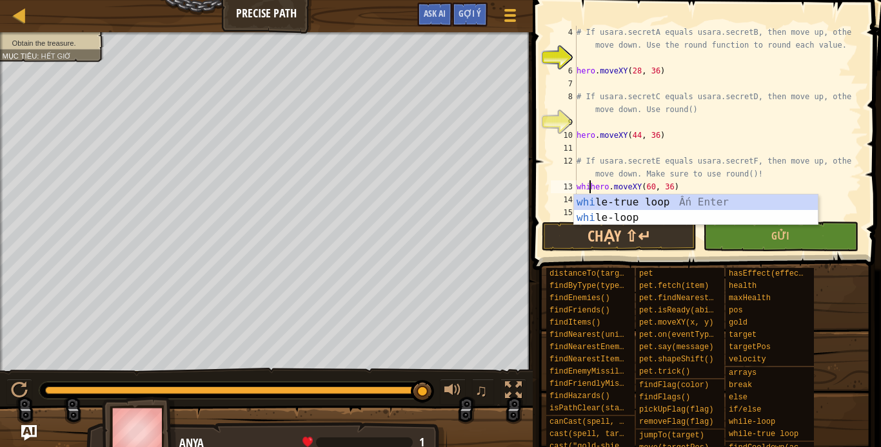
scroll to position [39, 0]
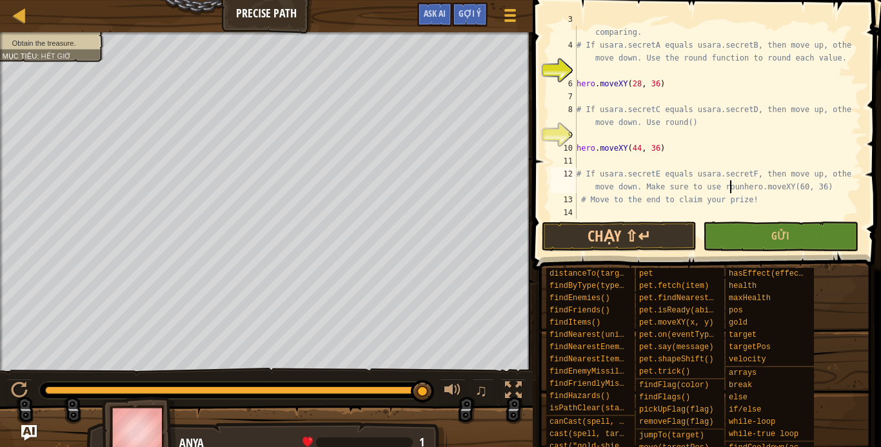
type textarea "# If usara.secretE equals usara.secretF, then move up, otherwise move down. Mak…"
click at [518, 21] on div at bounding box center [509, 15] width 17 height 19
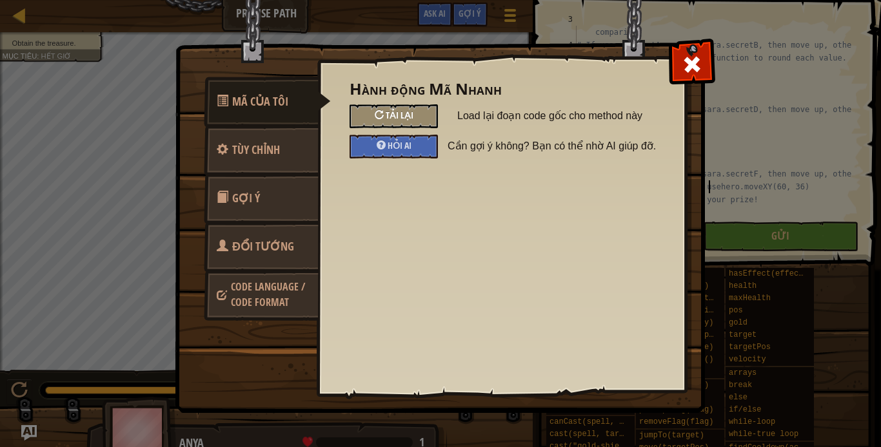
click at [390, 113] on span "Tải lại" at bounding box center [400, 115] width 28 height 12
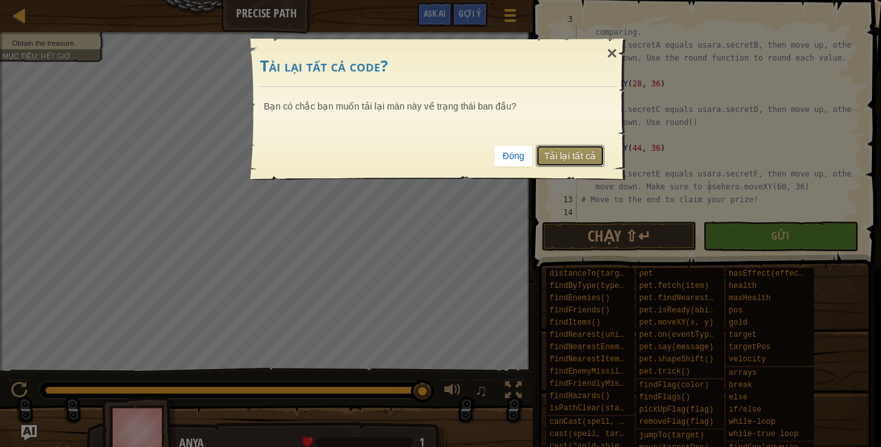
click at [567, 154] on link "Tải lại tất cả" at bounding box center [570, 156] width 68 height 22
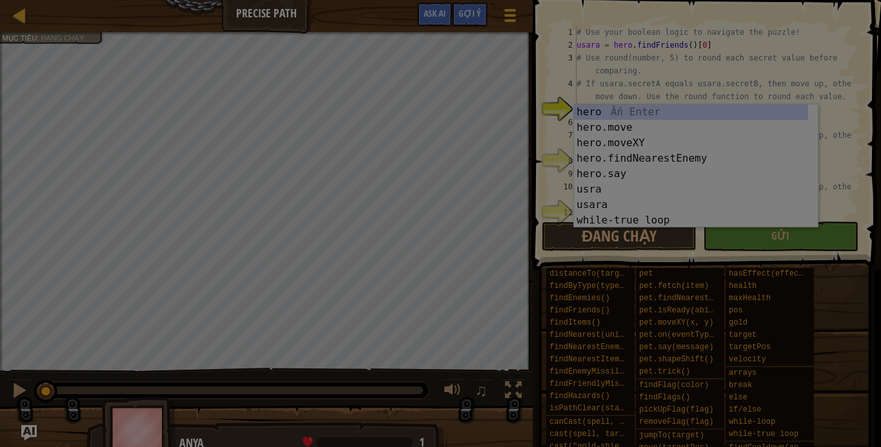
scroll to position [0, 0]
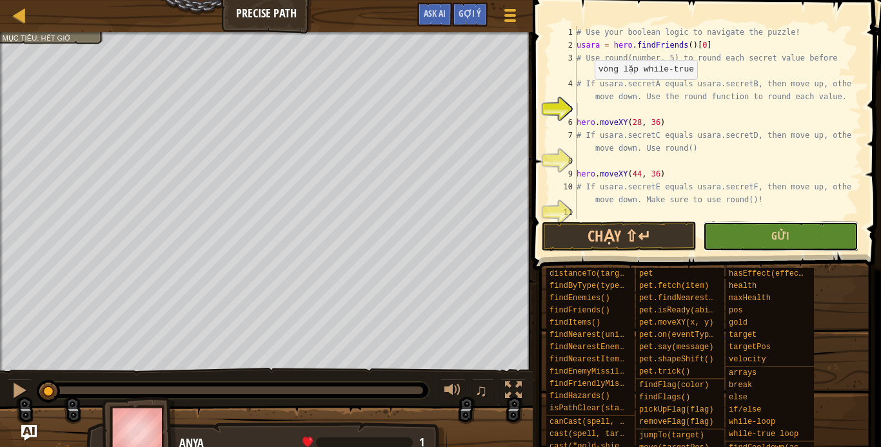
click at [748, 240] on button "Gửi" at bounding box center [780, 237] width 155 height 30
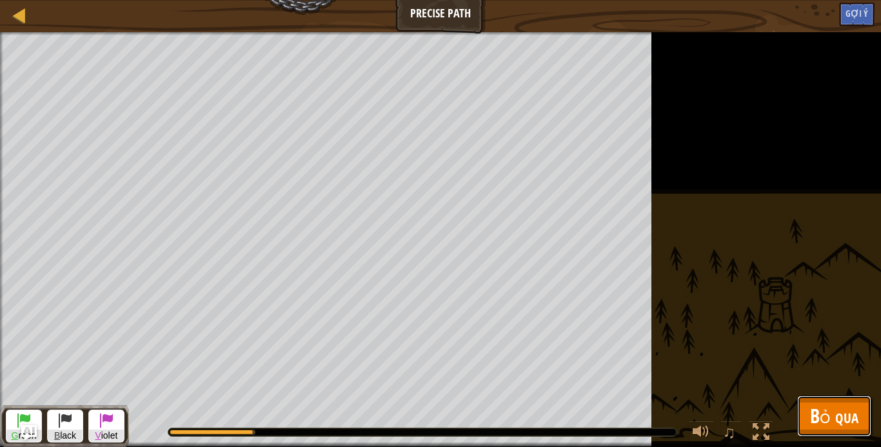
click at [849, 398] on button "Bỏ qua" at bounding box center [834, 416] width 74 height 41
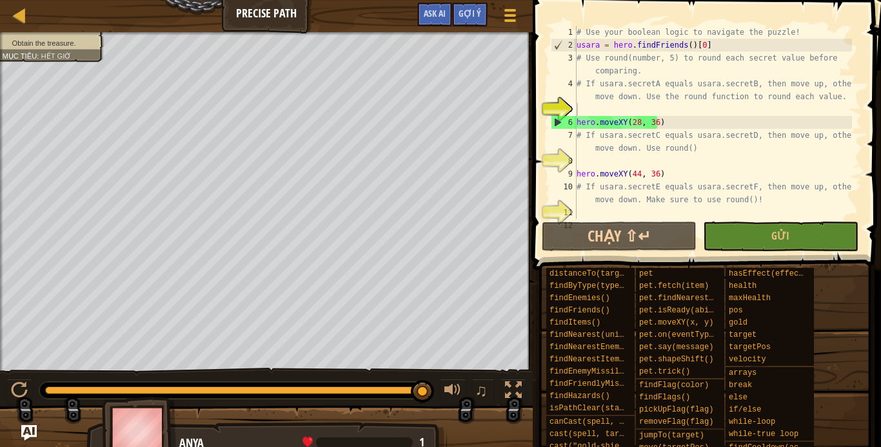
scroll to position [26, 0]
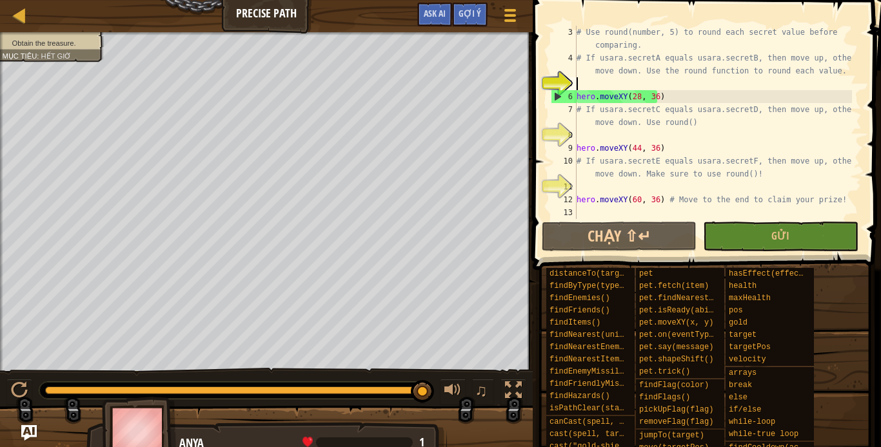
click at [581, 85] on div "# Use round(number, 5) to round each secret value before comparing. # If usara.…" at bounding box center [713, 142] width 278 height 232
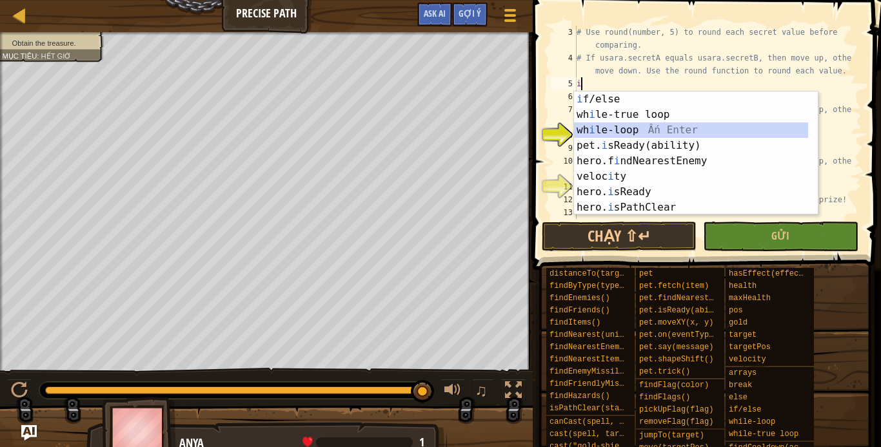
click at [617, 134] on div "i f/else Ấn Enter wh i le-true loop Ấn Enter wh i le-loop Ấn Enter pet. i sRead…" at bounding box center [691, 169] width 234 height 155
type textarea "while True:"
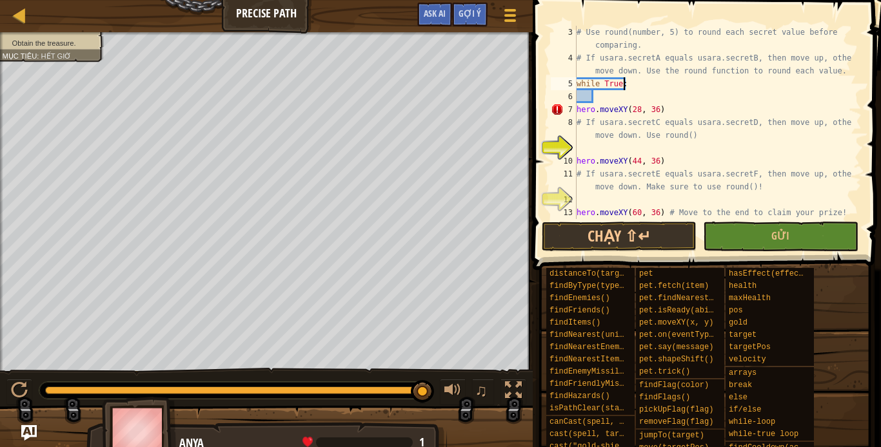
click at [630, 84] on div "# Use round(number, 5) to round each secret value before comparing. # If usara.…" at bounding box center [713, 142] width 278 height 232
click at [612, 94] on div "# Use round(number, 5) to round each secret value before comparing. # If usara.…" at bounding box center [713, 142] width 278 height 232
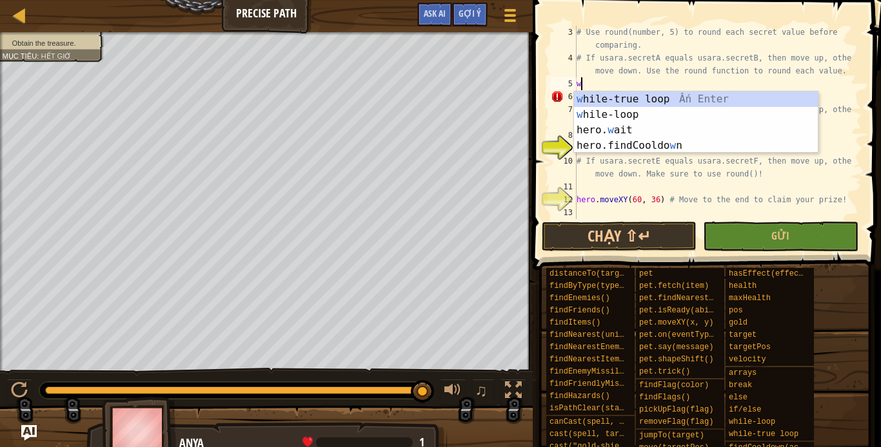
type textarea "w"
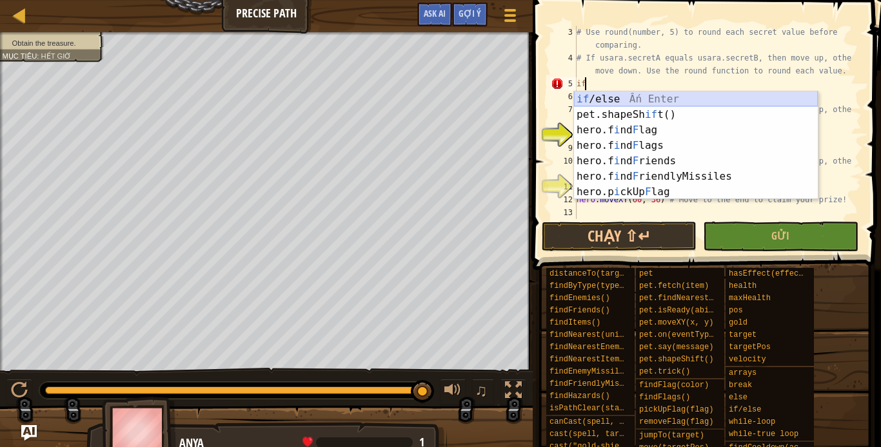
click at [703, 99] on div "if /else Ấn Enter pet.shapeSh if t() Ấn Enter hero.f i nd F lag Ấn Enter hero.f…" at bounding box center [696, 161] width 244 height 139
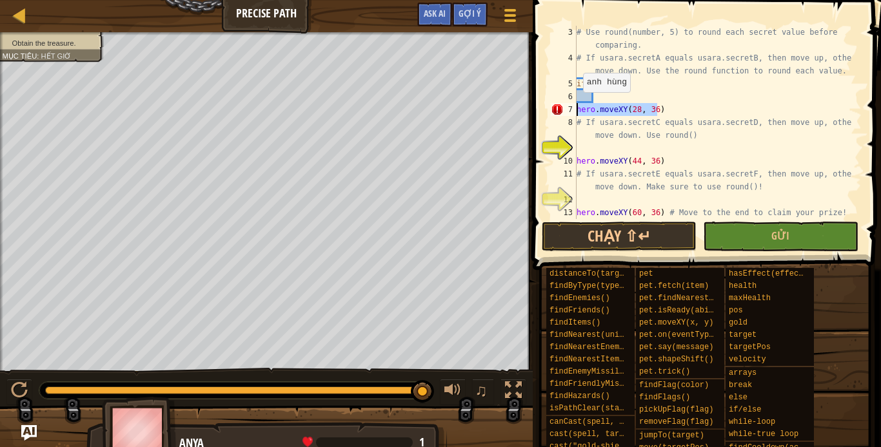
drag, startPoint x: 657, startPoint y: 105, endPoint x: 576, endPoint y: 105, distance: 80.6
click at [576, 105] on div "# Use round(number, 5) to round each secret value before comparing. # If usara.…" at bounding box center [713, 142] width 278 height 232
type textarea "hero.moveXY(28, 36)"
drag, startPoint x: 603, startPoint y: 112, endPoint x: 25, endPoint y: 14, distance: 586.0
click at [25, 14] on div at bounding box center [20, 15] width 16 height 16
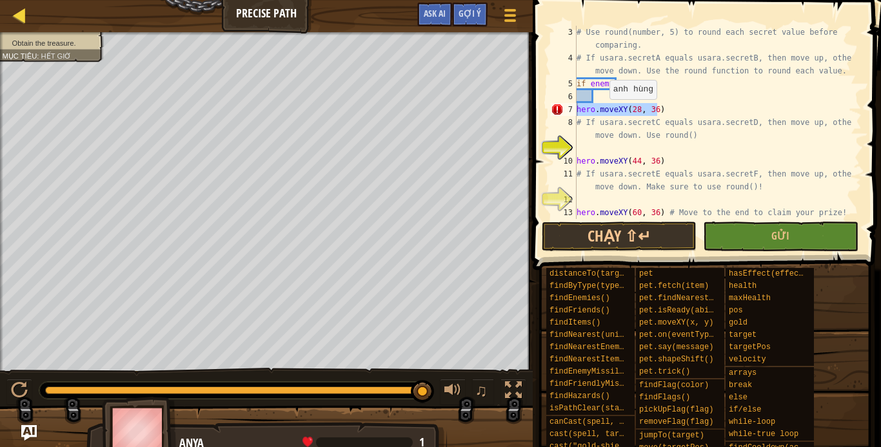
select select "vi"
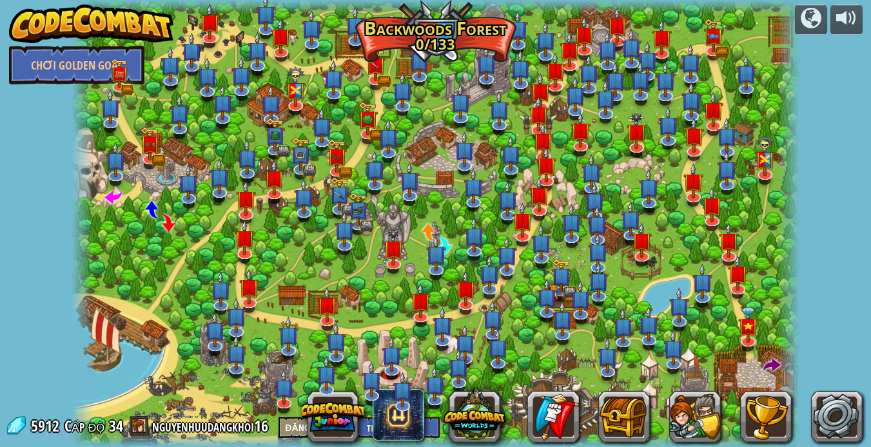
select select "vi"
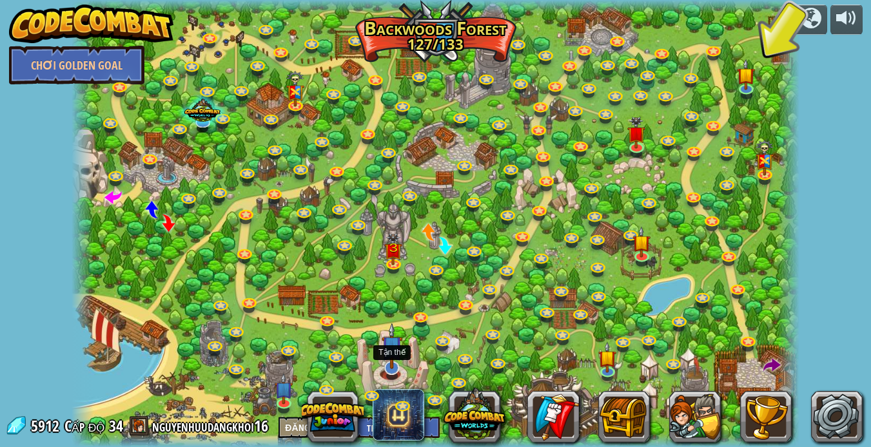
click at [401, 359] on img at bounding box center [392, 346] width 21 height 46
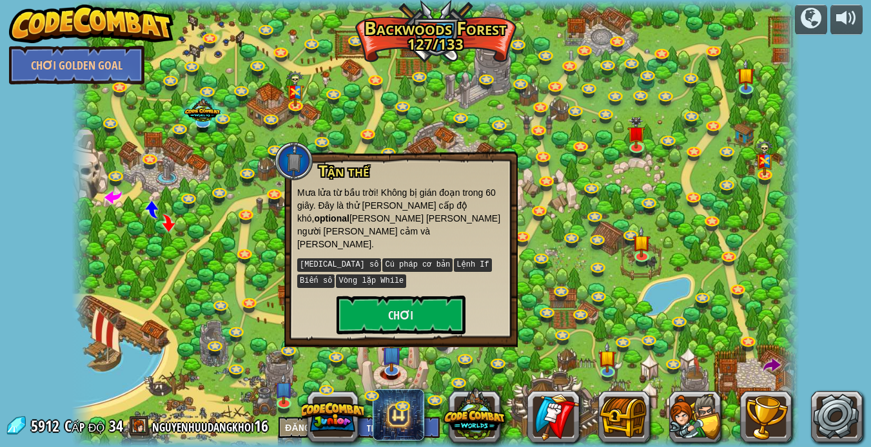
click at [413, 320] on div "Tận thế Mưa lửa từ bầu trời! Không bị gián đoạn trong 60 giây. Đây là thử [PERS…" at bounding box center [400, 249] width 233 height 196
click at [424, 304] on button "Chơi" at bounding box center [401, 315] width 129 height 39
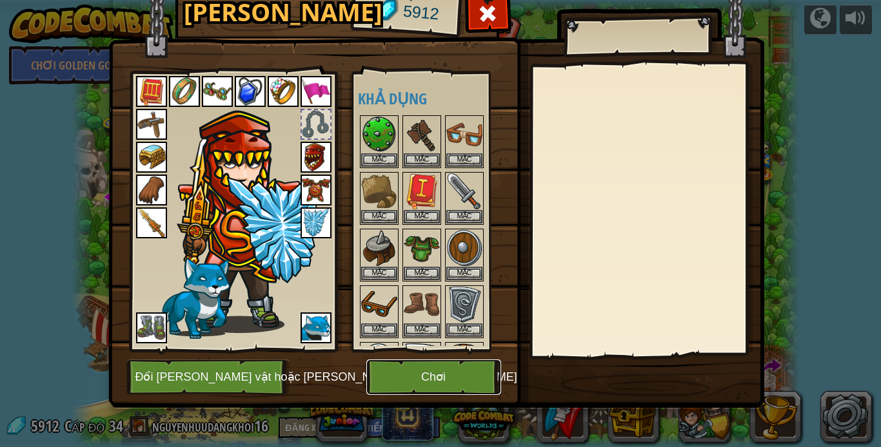
click at [431, 371] on button "Chơi" at bounding box center [433, 377] width 135 height 35
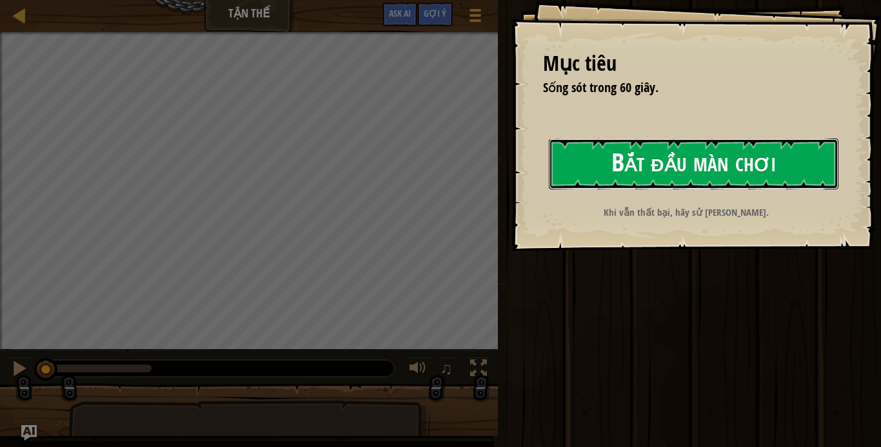
click at [663, 173] on button "Bắt đầu màn chơi" at bounding box center [693, 164] width 289 height 51
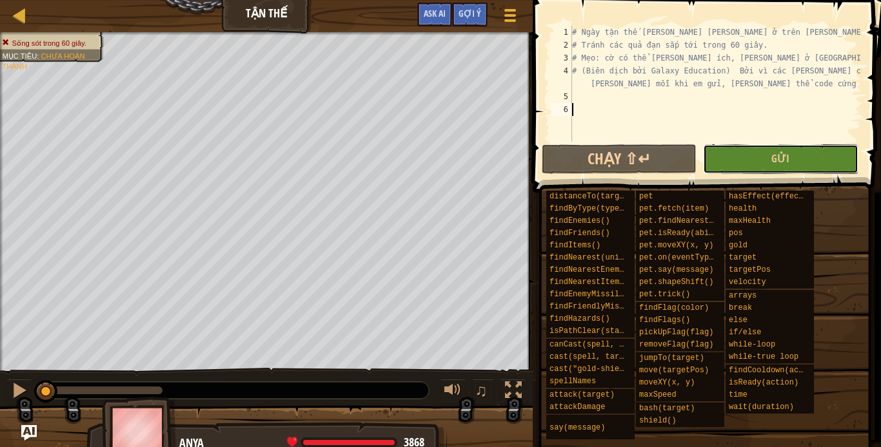
click at [786, 168] on button "Gửi" at bounding box center [780, 159] width 155 height 30
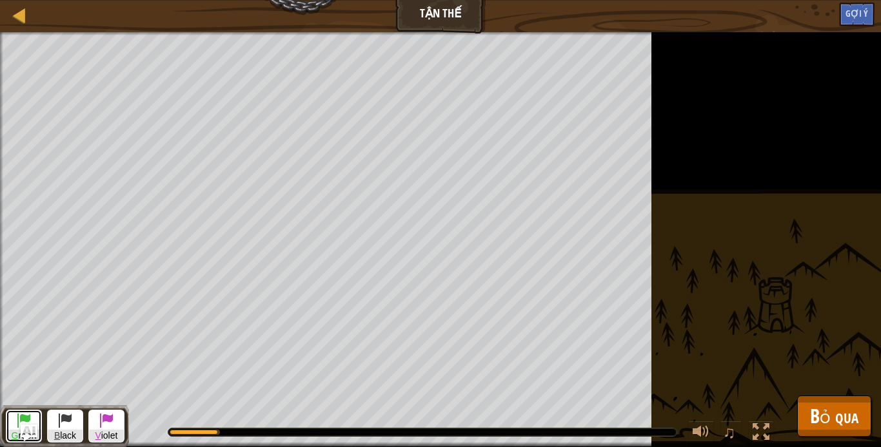
drag, startPoint x: 14, startPoint y: 427, endPoint x: 25, endPoint y: 427, distance: 11.0
click at [23, 427] on div "Bản đồ Tận thế [PERSON_NAME] [PERSON_NAME] Gợi ý Ask AI 1 ההההההההההההההההההההה…" at bounding box center [440, 223] width 881 height 447
click at [27, 422] on span at bounding box center [23, 420] width 15 height 15
click at [15, 416] on button "G reen" at bounding box center [24, 426] width 36 height 33
click at [11, 422] on button "G reen" at bounding box center [24, 426] width 36 height 33
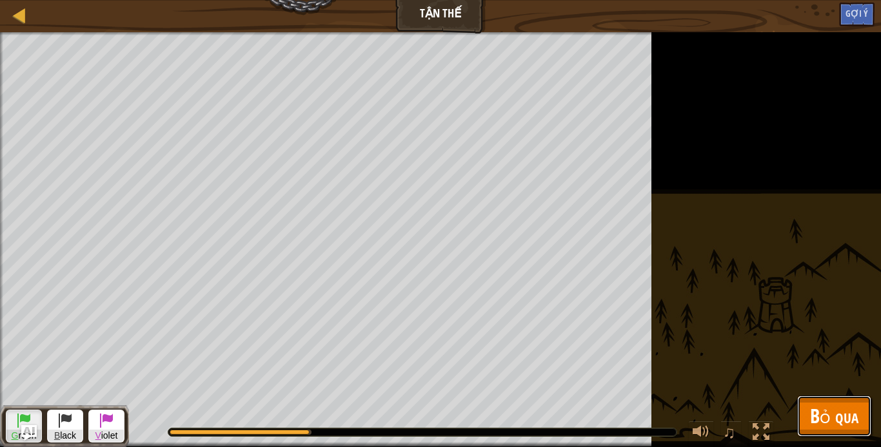
click at [843, 407] on span "Bỏ qua" at bounding box center [834, 416] width 48 height 26
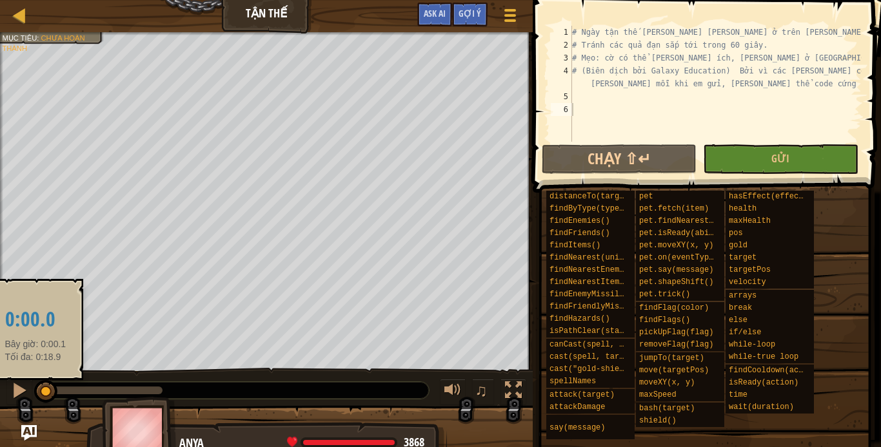
drag, startPoint x: 157, startPoint y: 395, endPoint x: 35, endPoint y: 388, distance: 122.0
click at [35, 388] on div at bounding box center [45, 391] width 23 height 23
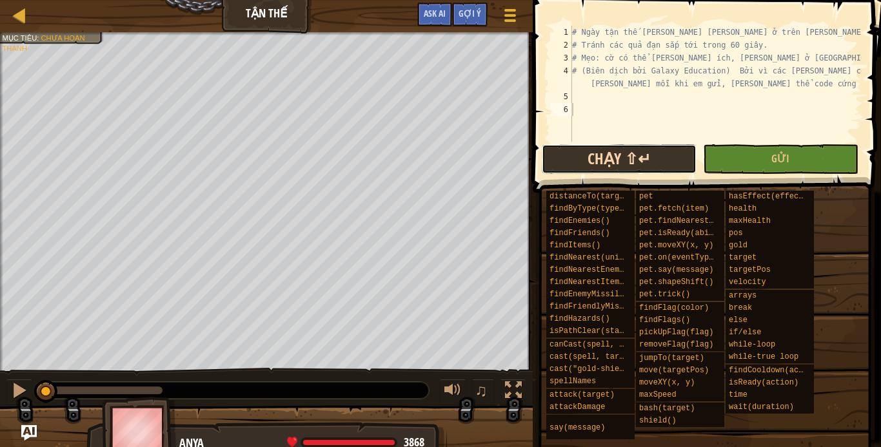
click at [625, 170] on button "Chạy ⇧↵" at bounding box center [619, 159] width 155 height 30
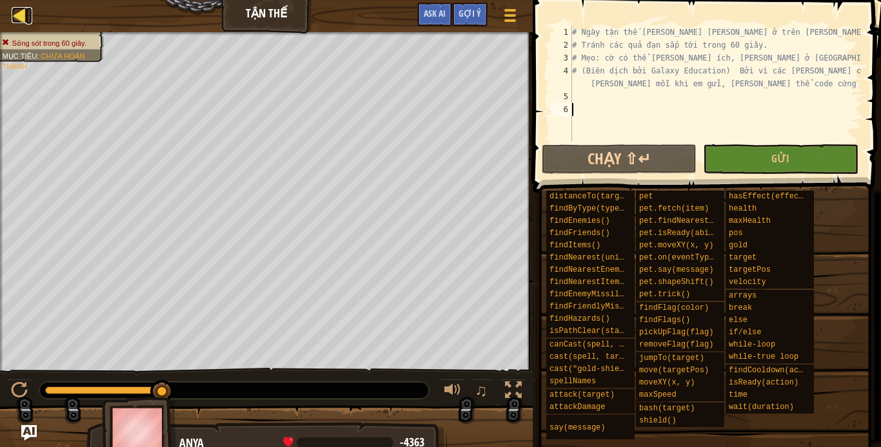
click at [26, 15] on div at bounding box center [20, 15] width 16 height 16
select select "vi"
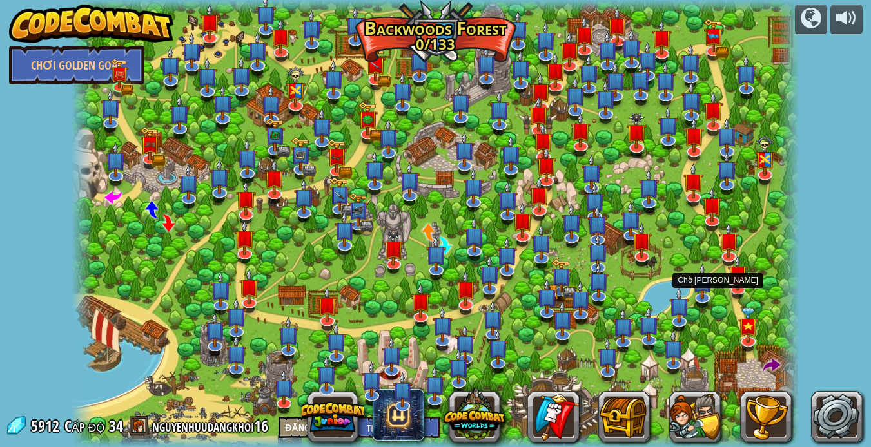
select select "vi"
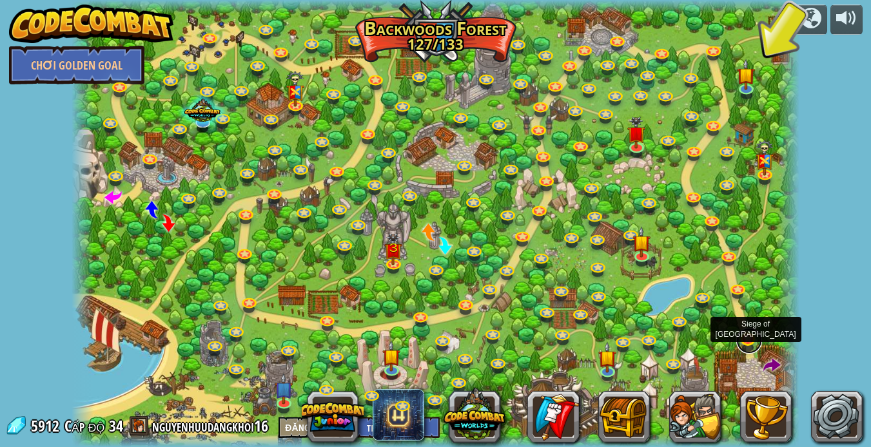
click at [750, 338] on link at bounding box center [749, 341] width 26 height 26
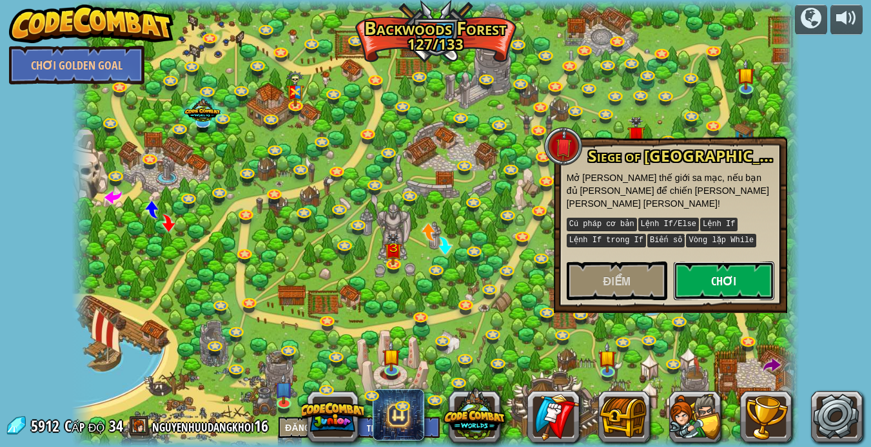
click at [719, 269] on button "Chơi" at bounding box center [724, 281] width 101 height 39
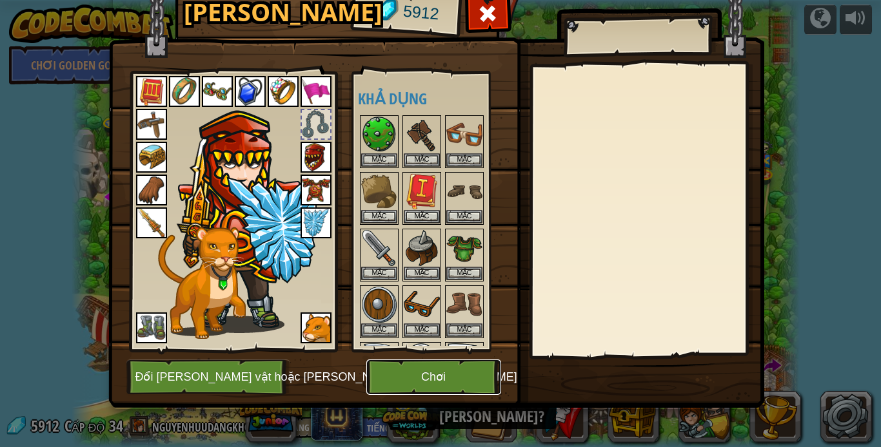
click at [449, 369] on button "Chơi" at bounding box center [433, 377] width 135 height 35
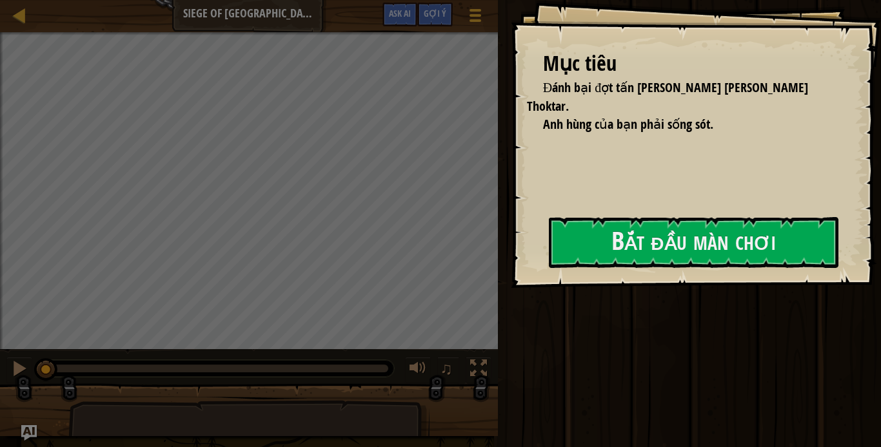
click at [572, 233] on button "Bắt đầu màn chơi" at bounding box center [693, 242] width 289 height 51
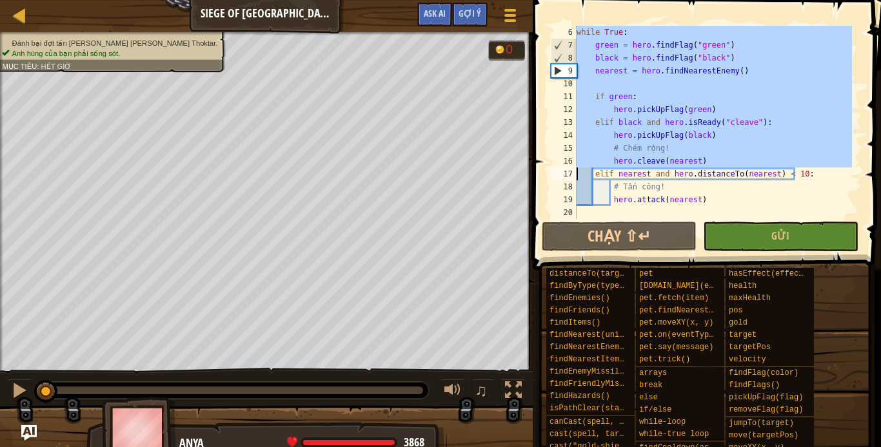
scroll to position [90, 0]
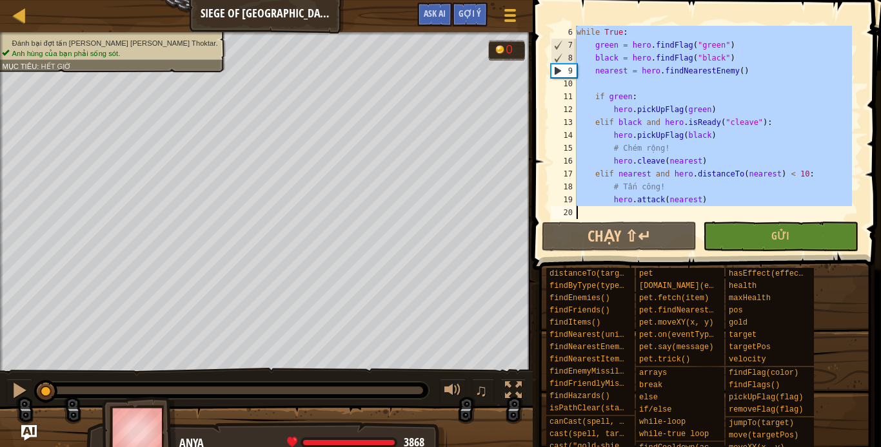
drag, startPoint x: 576, startPoint y: 121, endPoint x: 586, endPoint y: 212, distance: 91.5
click at [586, 212] on div "6 7 8 9 10 11 12 13 14 15 16 17 18 19 20 while True : green = hero . findFlag (…" at bounding box center [704, 122] width 313 height 193
type textarea "hero.attack(nearest)"
click at [732, 235] on button "Gửi" at bounding box center [780, 237] width 155 height 30
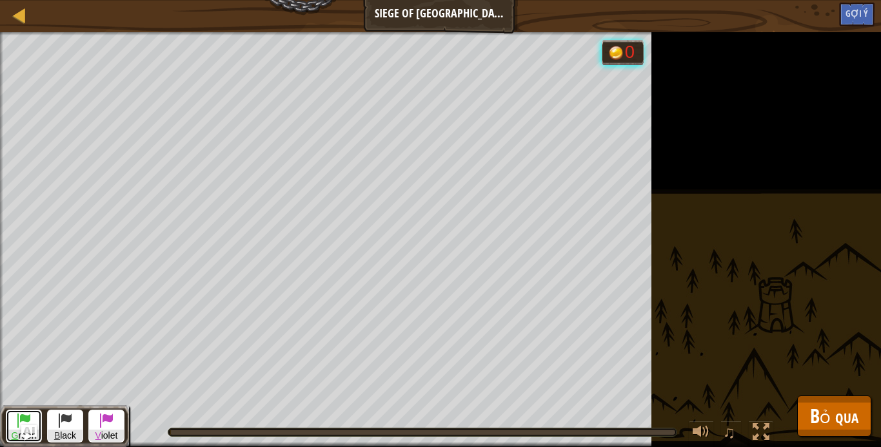
click at [32, 418] on button "G reen" at bounding box center [24, 426] width 36 height 33
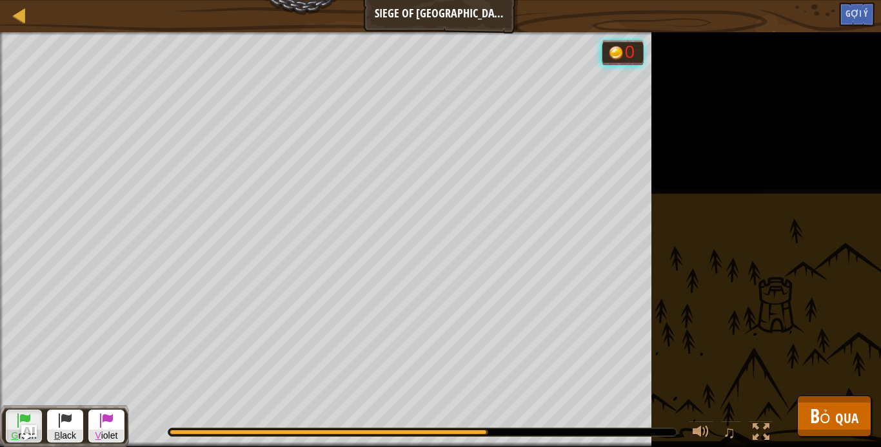
click at [850, 421] on span "Bỏ qua" at bounding box center [834, 416] width 48 height 26
click at [0, 0] on div "distanceTo(target) findByType(type, units) findEnemies() findFriends() findItem…" at bounding box center [0, 0] width 0 height 0
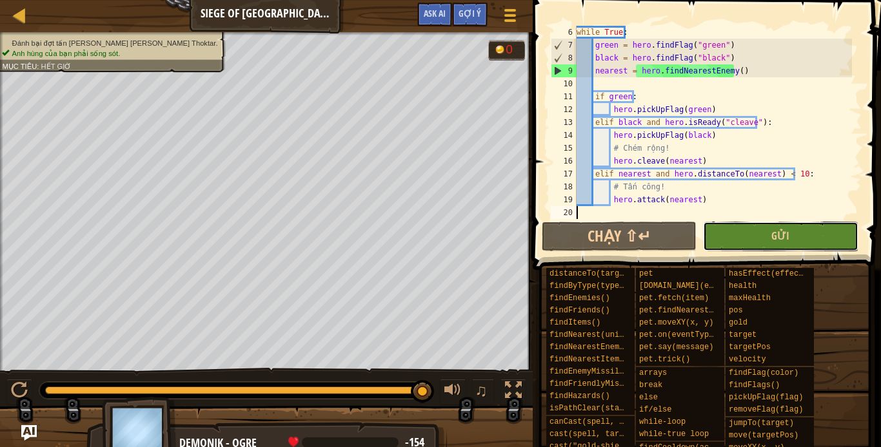
click at [746, 231] on button "Gửi" at bounding box center [780, 237] width 155 height 30
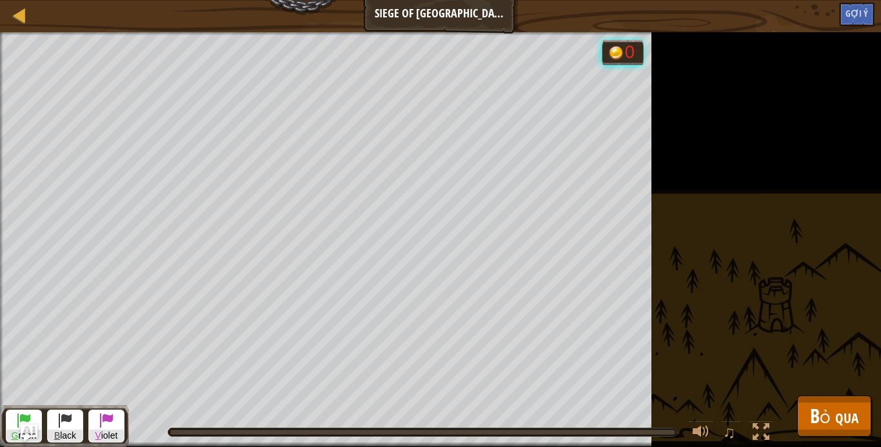
click at [27, 427] on img "Ask AI" at bounding box center [29, 433] width 17 height 17
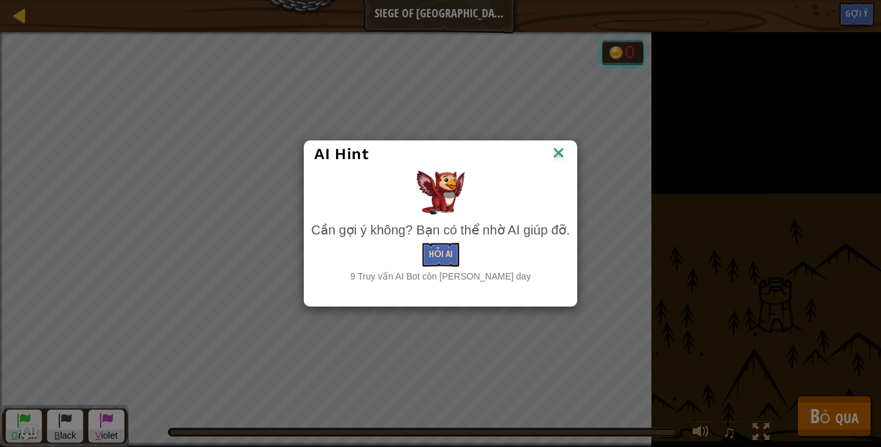
click at [27, 418] on div "AI Hint Cần gợi ý không? Bạn có thể nhờ AI giúp đỡ. Hỏi AI 9 Truy vấn AI Bot cò…" at bounding box center [440, 223] width 881 height 447
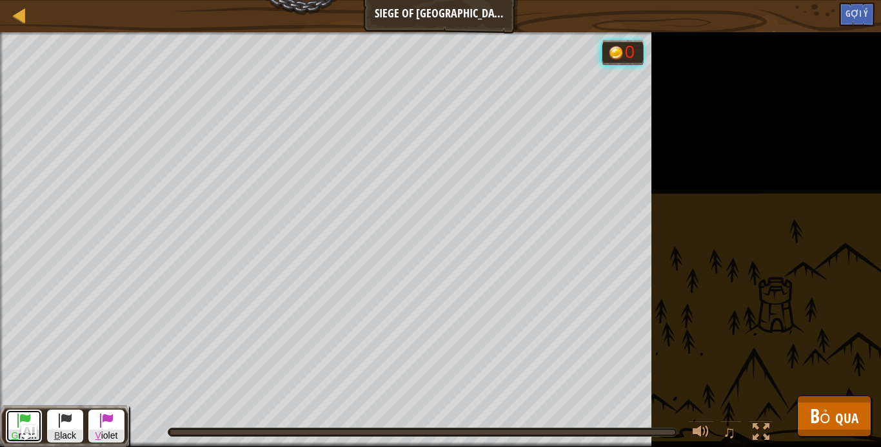
click at [32, 411] on button "G reen" at bounding box center [24, 426] width 36 height 33
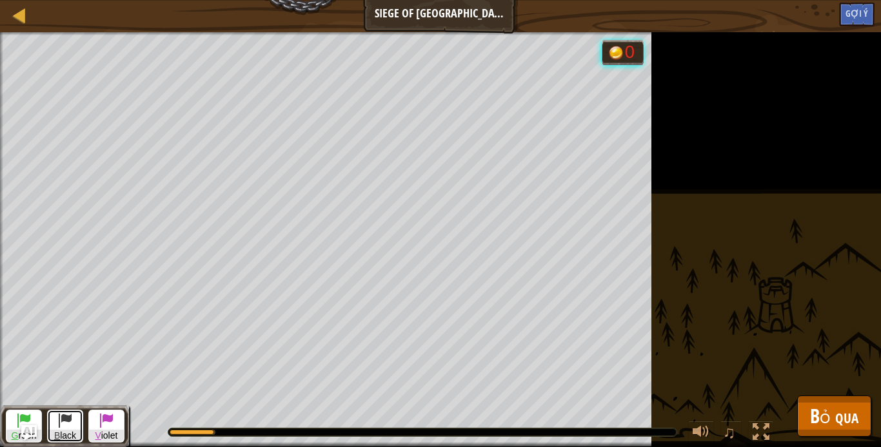
click at [66, 418] on span at bounding box center [64, 420] width 15 height 15
click at [26, 420] on span at bounding box center [23, 420] width 15 height 15
drag, startPoint x: 77, startPoint y: 420, endPoint x: 79, endPoint y: 406, distance: 14.4
click at [77, 415] on button "B lack" at bounding box center [65, 426] width 36 height 33
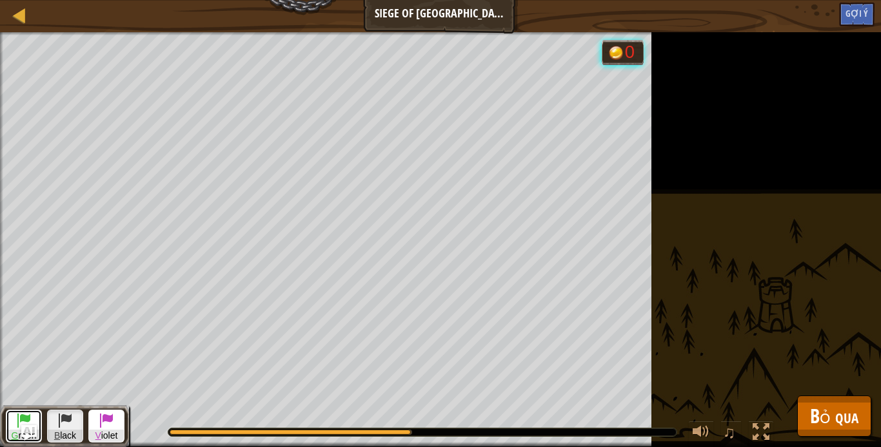
drag, startPoint x: 29, startPoint y: 417, endPoint x: 30, endPoint y: 411, distance: 6.6
click at [30, 416] on span at bounding box center [23, 420] width 15 height 15
drag, startPoint x: 65, startPoint y: 415, endPoint x: 68, endPoint y: 409, distance: 6.9
click at [66, 416] on span at bounding box center [64, 420] width 15 height 15
click at [28, 417] on span at bounding box center [23, 420] width 15 height 15
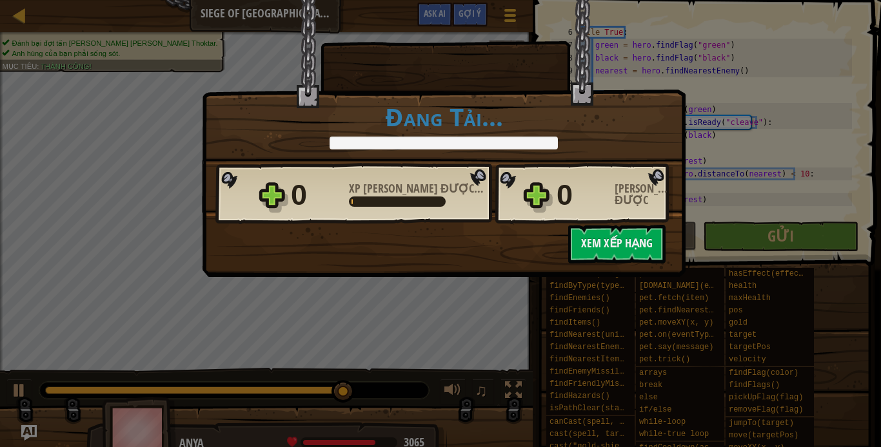
drag, startPoint x: 821, startPoint y: 405, endPoint x: 261, endPoint y: 260, distance: 578.5
click at [261, 1] on body "Bản đồ Siege of Stonehold [PERSON_NAME] [PERSON_NAME] Gợi ý Ask AI 1 הההההההההה…" at bounding box center [440, 0] width 881 height 1
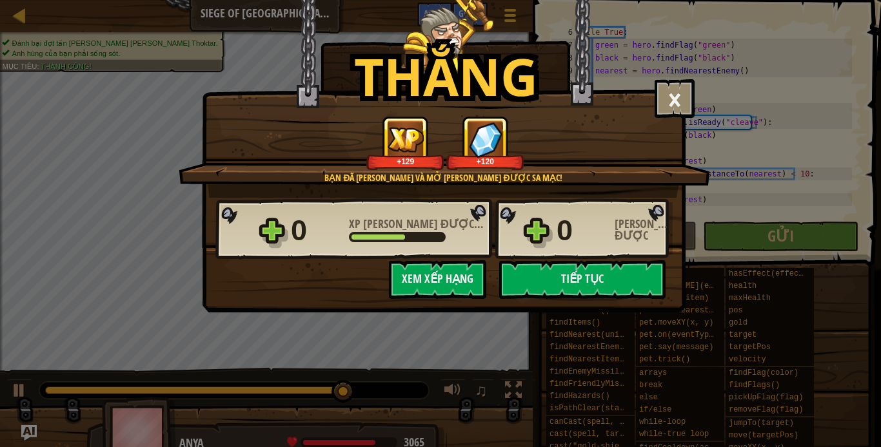
drag, startPoint x: 346, startPoint y: 393, endPoint x: 328, endPoint y: 394, distance: 18.1
click at [328, 394] on div "Thắng × Bạn đã [PERSON_NAME] [PERSON_NAME]! Đánh giá màn [PERSON_NAME]: Đánh gi…" at bounding box center [440, 223] width 881 height 447
drag, startPoint x: 678, startPoint y: 106, endPoint x: 566, endPoint y: 278, distance: 206.0
click at [453, 338] on div "Thắng × Bạn đã [PERSON_NAME] [PERSON_NAME]! Đánh giá màn [PERSON_NAME]: Đánh gi…" at bounding box center [440, 223] width 881 height 447
click at [574, 271] on button "Tiếp tục" at bounding box center [582, 279] width 166 height 39
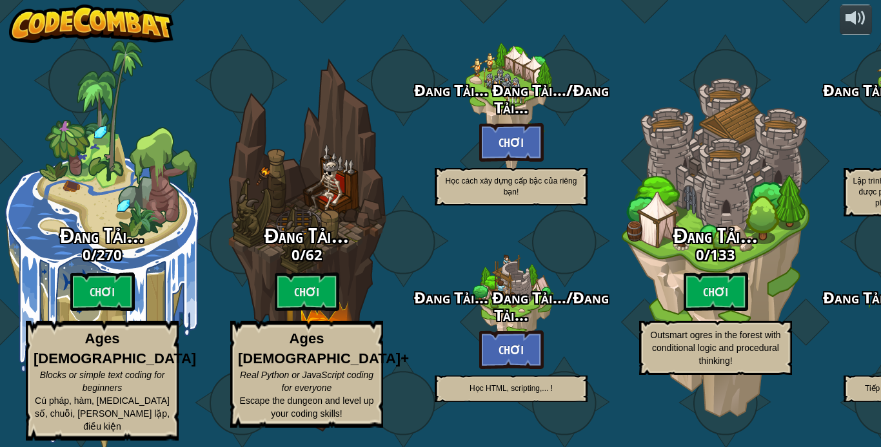
select select "vi"
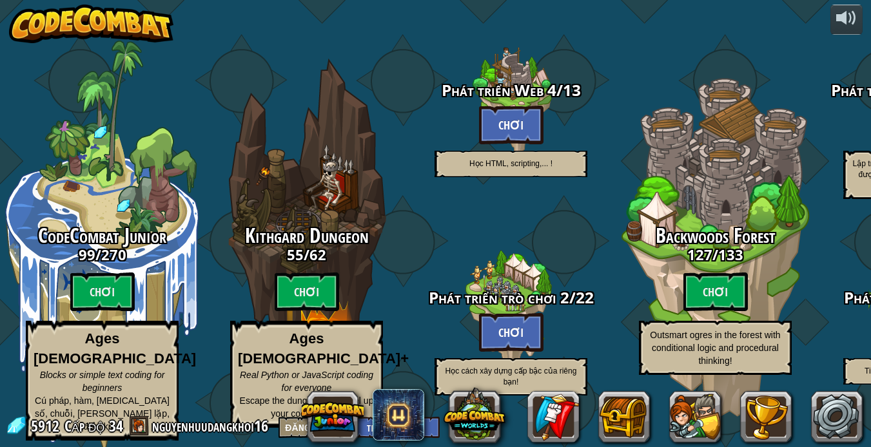
click at [722, 286] on btn "Chơi" at bounding box center [715, 292] width 64 height 39
select select "vi"
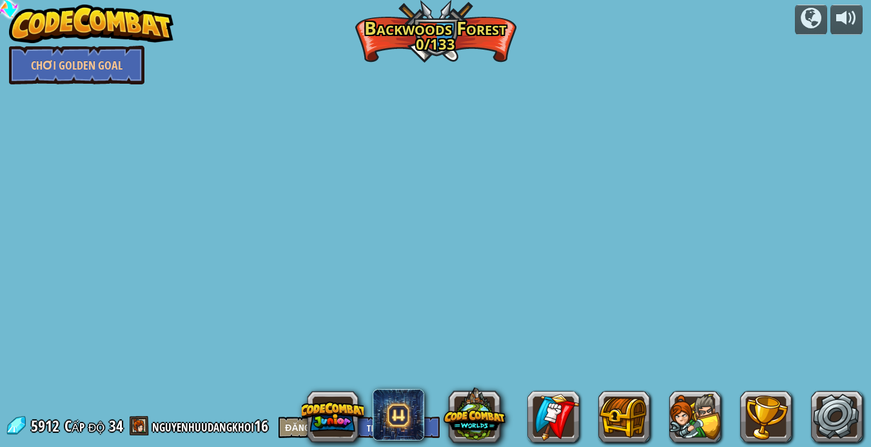
select select "vi"
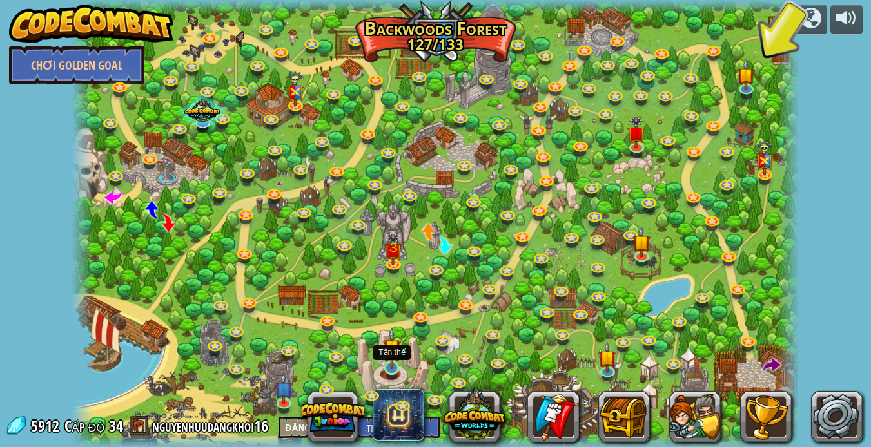
click at [385, 365] on img at bounding box center [392, 348] width 18 height 42
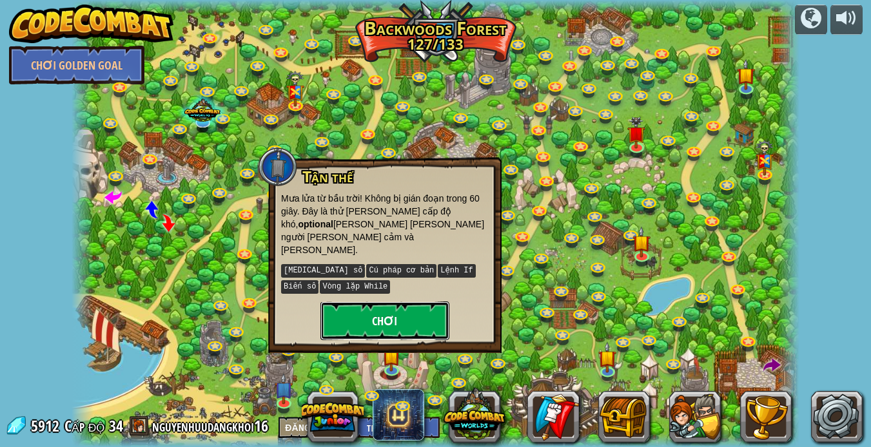
click at [387, 302] on button "Chơi" at bounding box center [384, 321] width 129 height 39
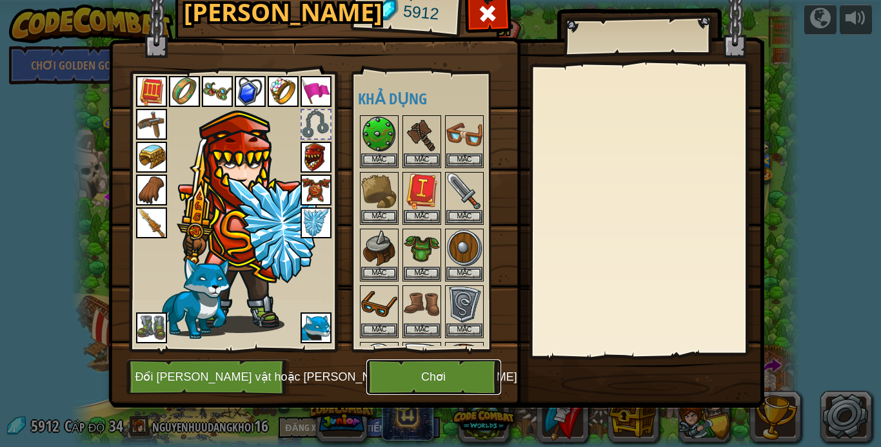
click at [443, 382] on button "Chơi" at bounding box center [433, 377] width 135 height 35
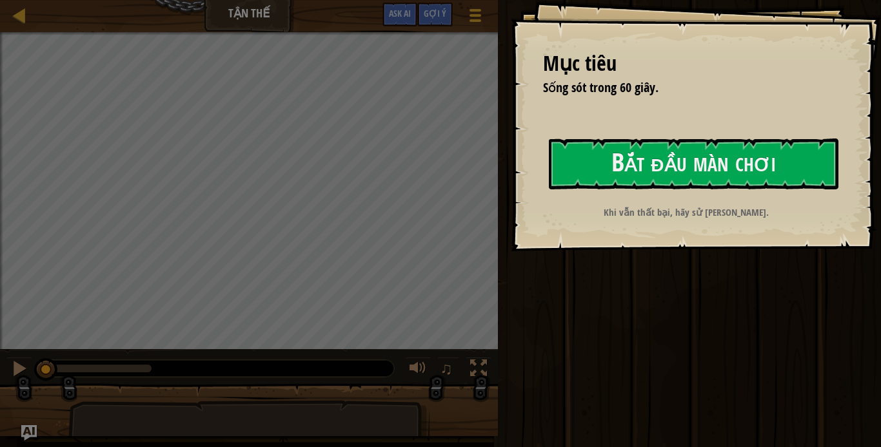
click at [572, 158] on div "Mục [PERSON_NAME] Sống sót trong 60 giây. Bắt đầu màn [PERSON_NAME] kết nối đượ…" at bounding box center [696, 125] width 370 height 251
click at [590, 156] on button "Bắt đầu màn chơi" at bounding box center [693, 164] width 289 height 51
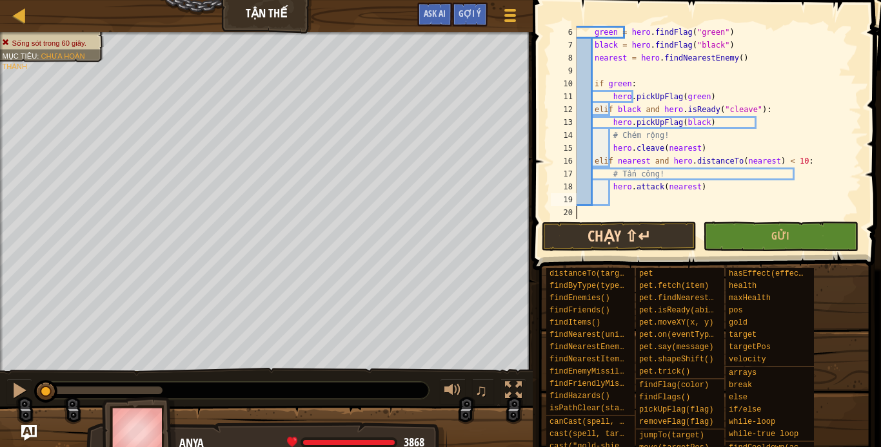
scroll to position [77, 0]
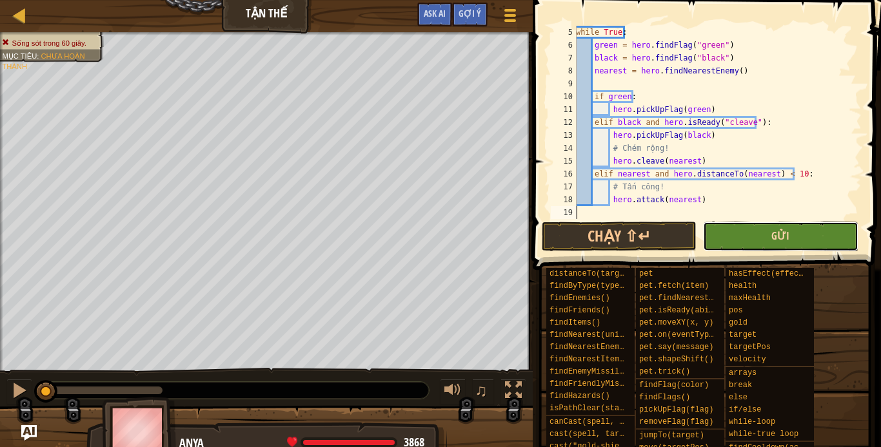
click at [785, 235] on span "Gửi" at bounding box center [780, 236] width 18 height 14
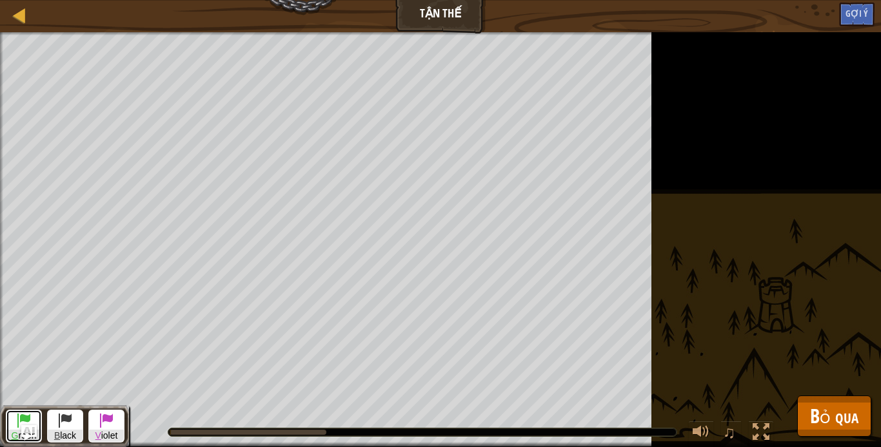
click at [28, 416] on span at bounding box center [23, 420] width 15 height 15
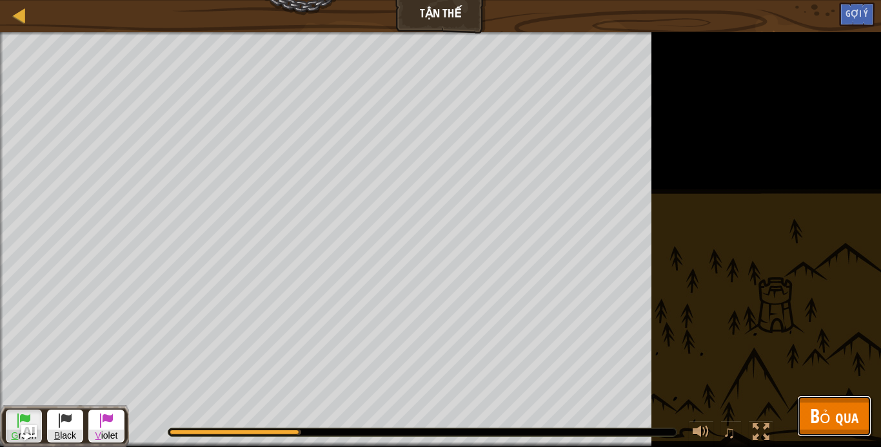
click at [836, 417] on span "Bỏ qua" at bounding box center [834, 416] width 48 height 26
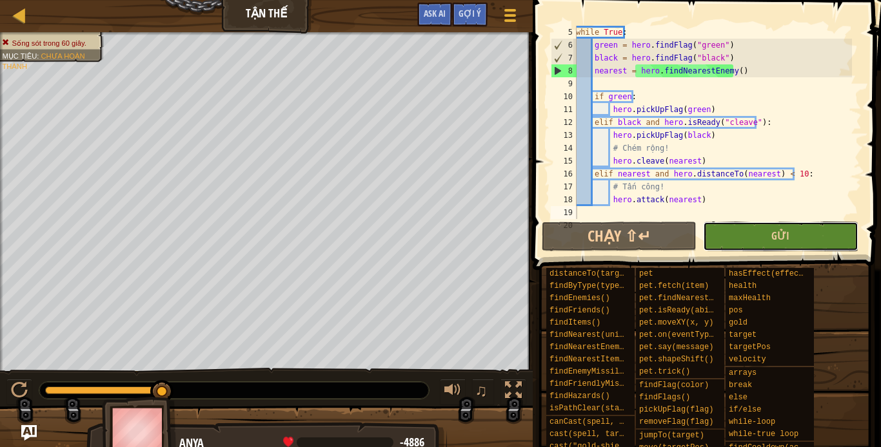
click at [749, 234] on button "Gửi" at bounding box center [780, 237] width 155 height 30
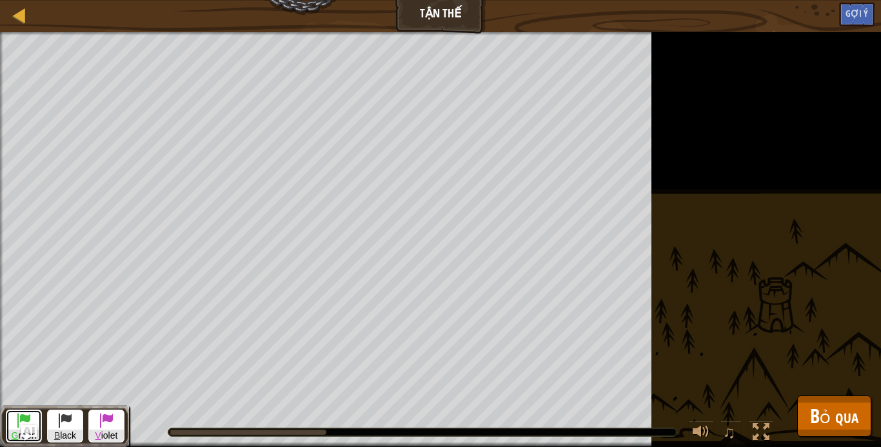
click at [28, 416] on span at bounding box center [23, 420] width 15 height 15
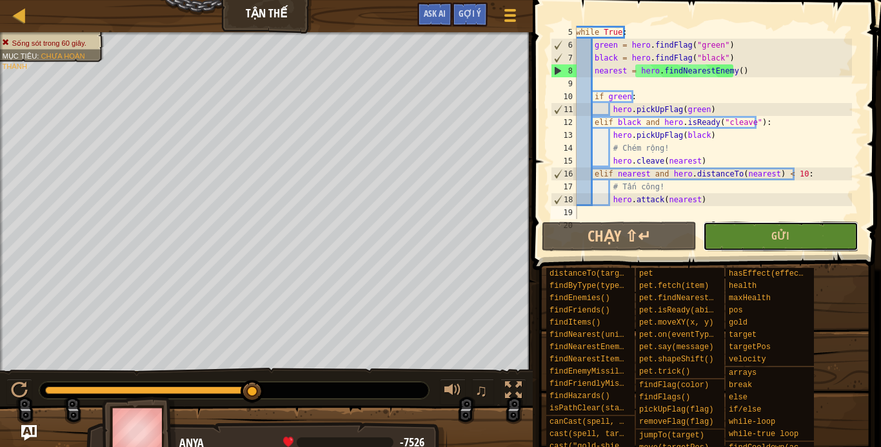
click at [761, 225] on button "Gửi" at bounding box center [780, 237] width 155 height 30
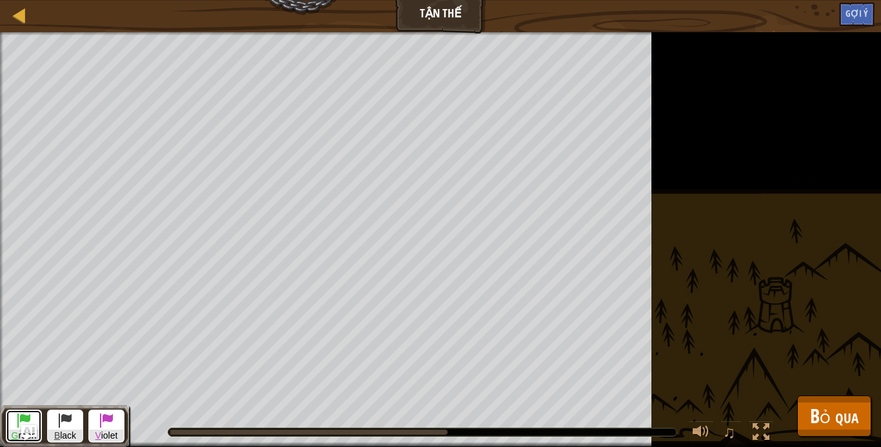
click at [12, 414] on button "G reen" at bounding box center [24, 426] width 36 height 33
